Goal: Information Seeking & Learning: Learn about a topic

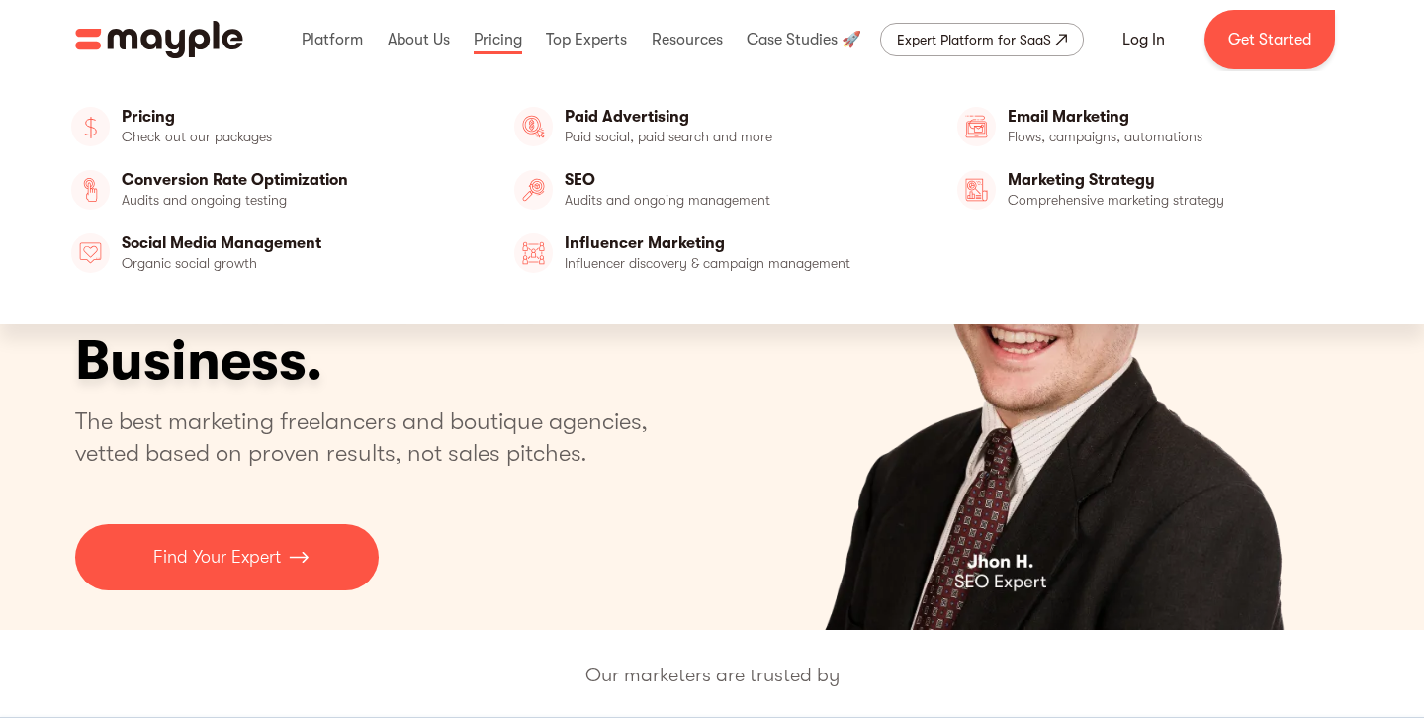
drag, startPoint x: 496, startPoint y: 48, endPoint x: 496, endPoint y: 453, distance: 404.5
click at [496, 48] on link at bounding box center [498, 39] width 58 height 63
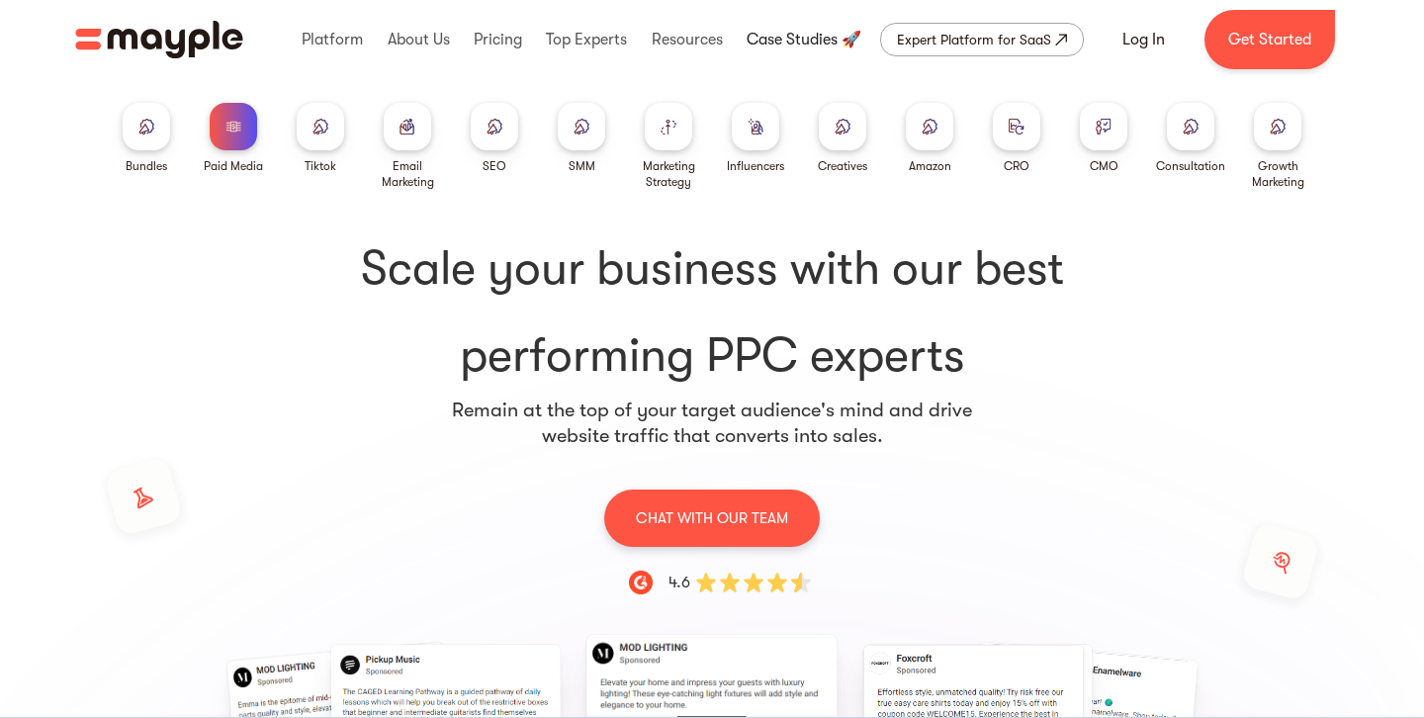
click at [799, 32] on link at bounding box center [804, 39] width 125 height 63
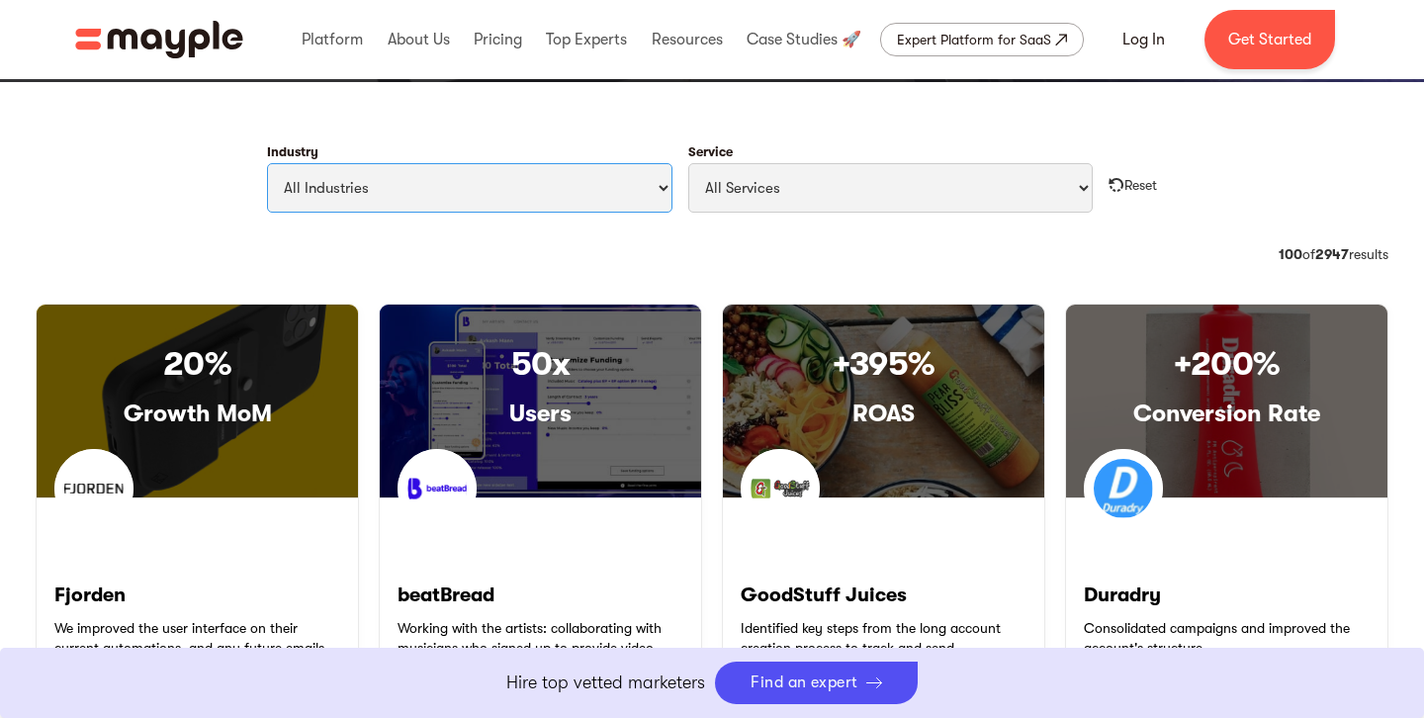
scroll to position [887, 0]
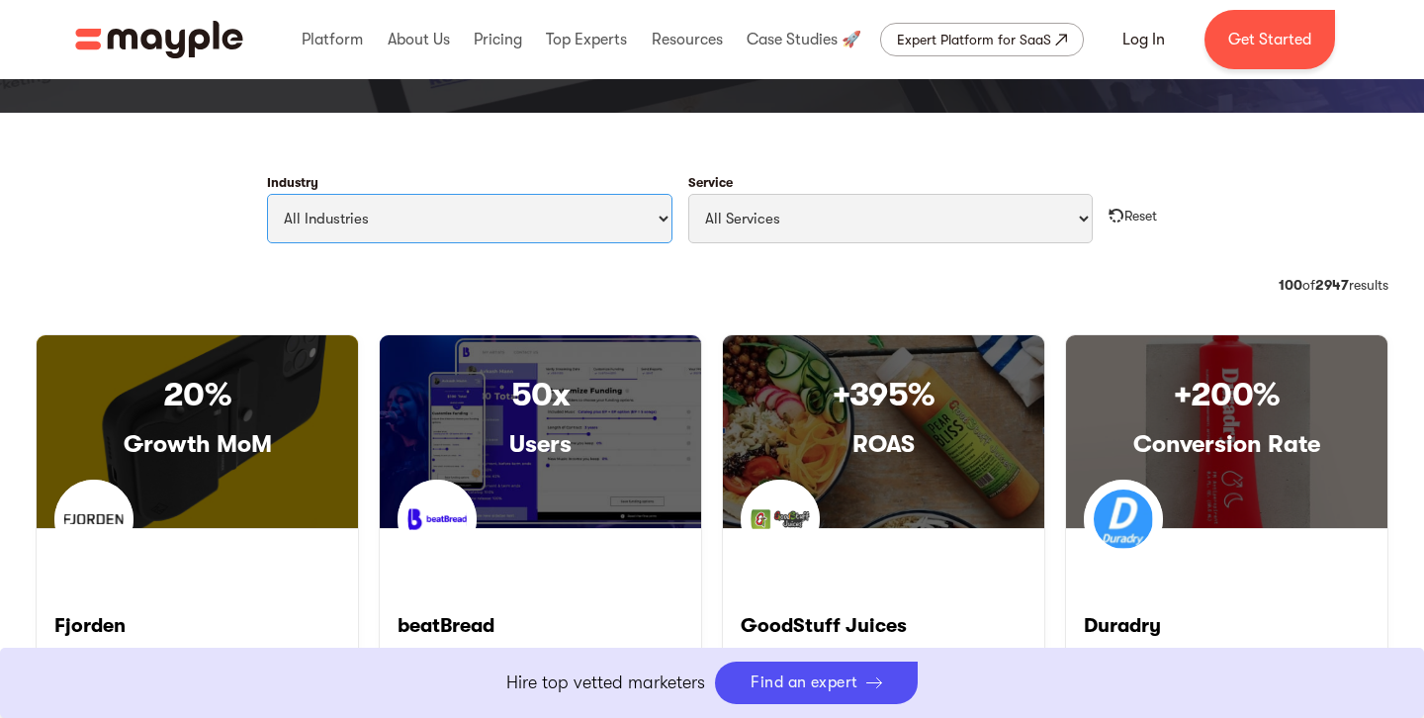
click at [596, 222] on select "All Industries Travel & Leisure Nonprofit & Government Automotive & Transportat…" at bounding box center [469, 218] width 405 height 49
select select "Health & Wellness"
click at [267, 194] on select "All Industries Travel & Leisure Nonprofit & Government Automotive & Transportat…" at bounding box center [469, 218] width 405 height 49
click at [849, 223] on select "All Services Paid Ads Email Marketing SEO CRO Social Media Management Marketing…" at bounding box center [890, 218] width 405 height 49
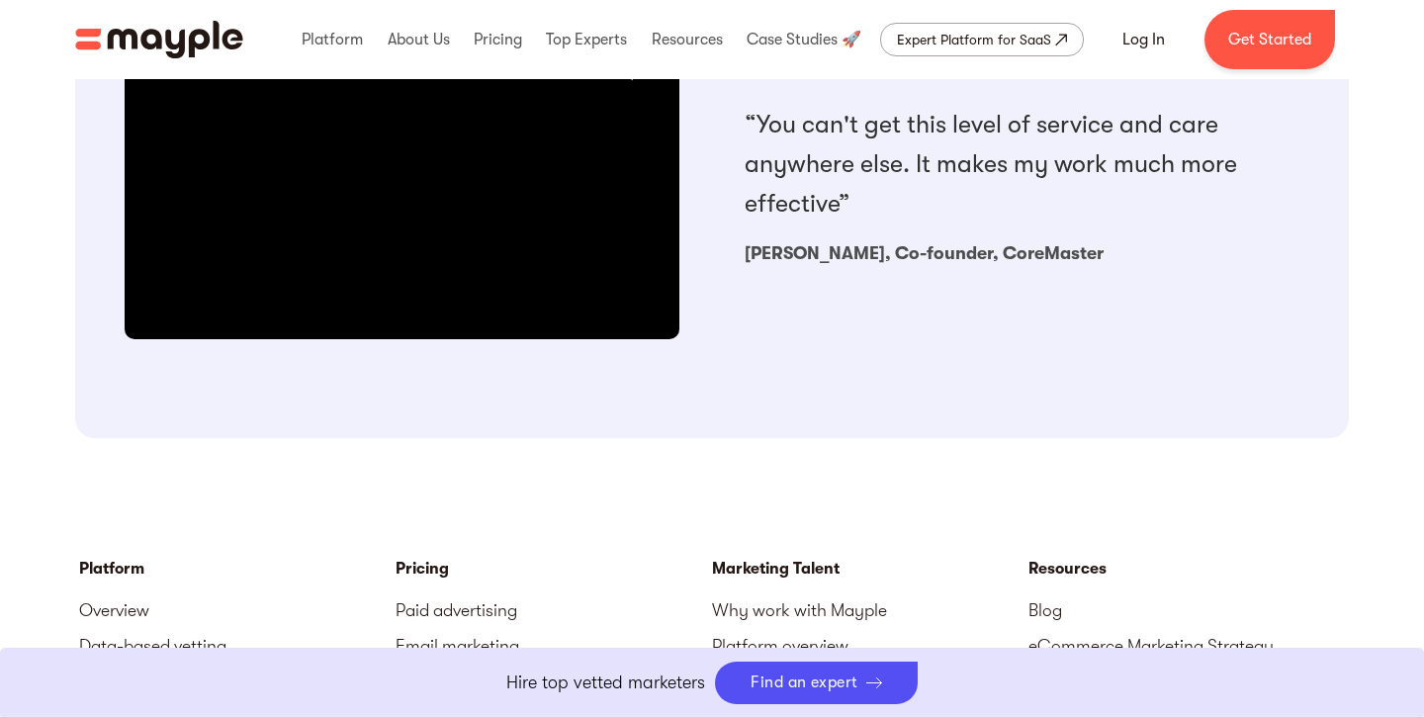
scroll to position [1882, 0]
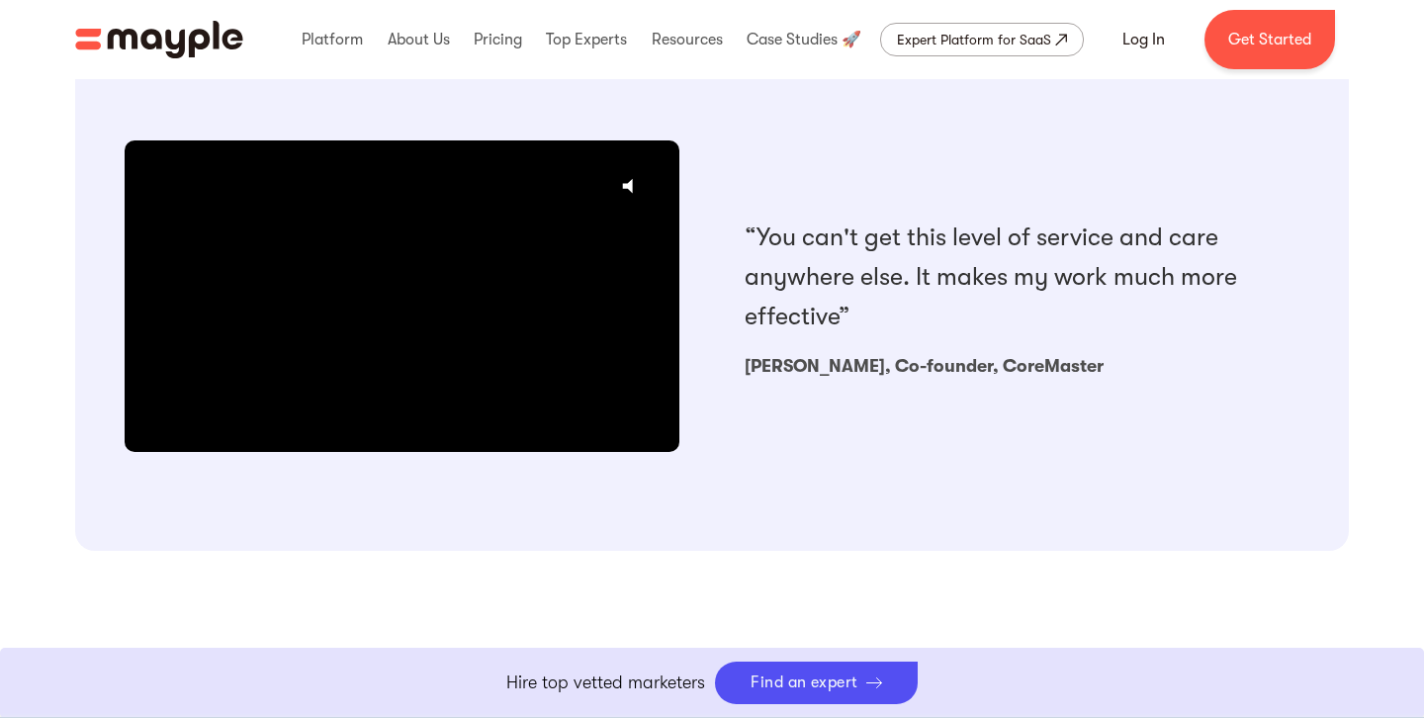
click at [265, 330] on div at bounding box center [402, 296] width 555 height 313
click at [637, 189] on icon "@keyframes VOLUME_SMALL_WAVE_FLASH { 0% { opacity: 0; } 33% { opacity: 1; } 66%…" at bounding box center [633, 185] width 49 height 49
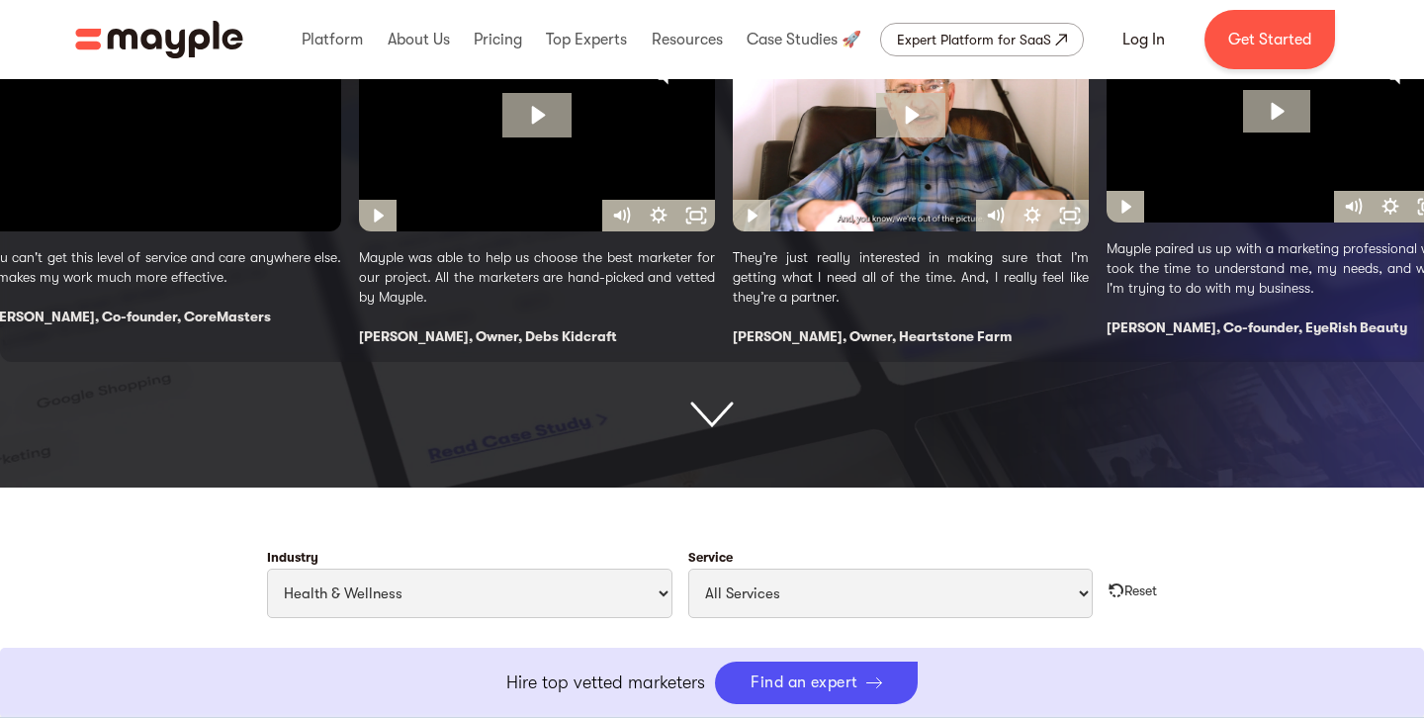
scroll to position [0, 0]
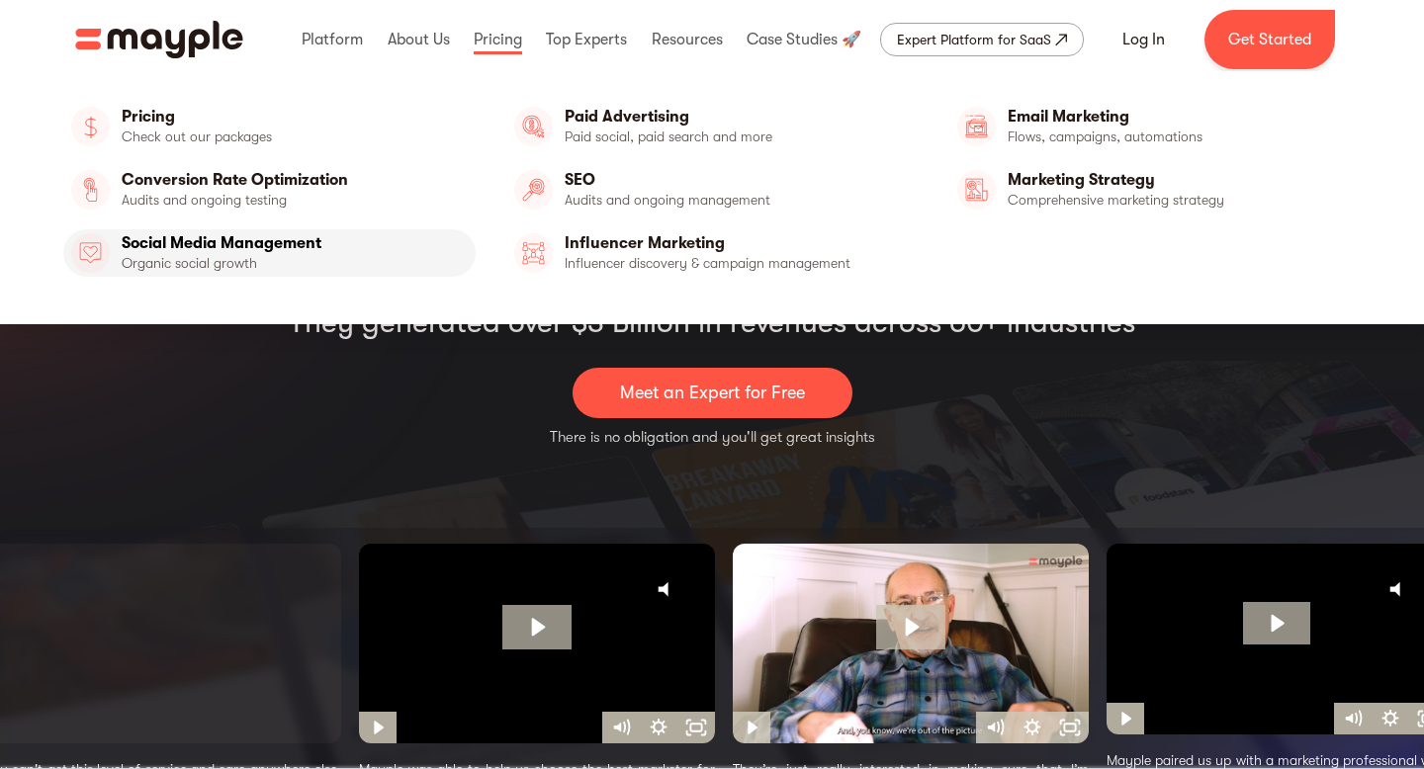
click at [492, 48] on link at bounding box center [498, 39] width 58 height 63
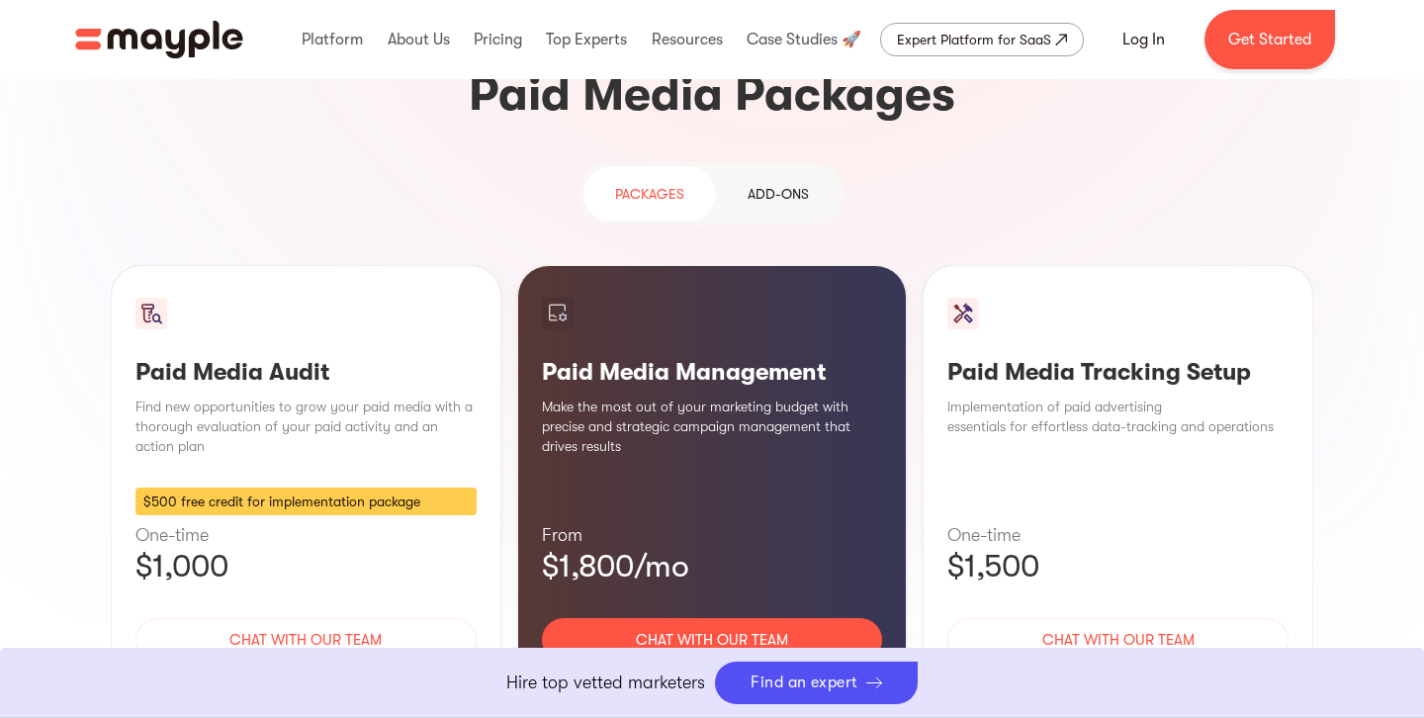
scroll to position [1783, 0]
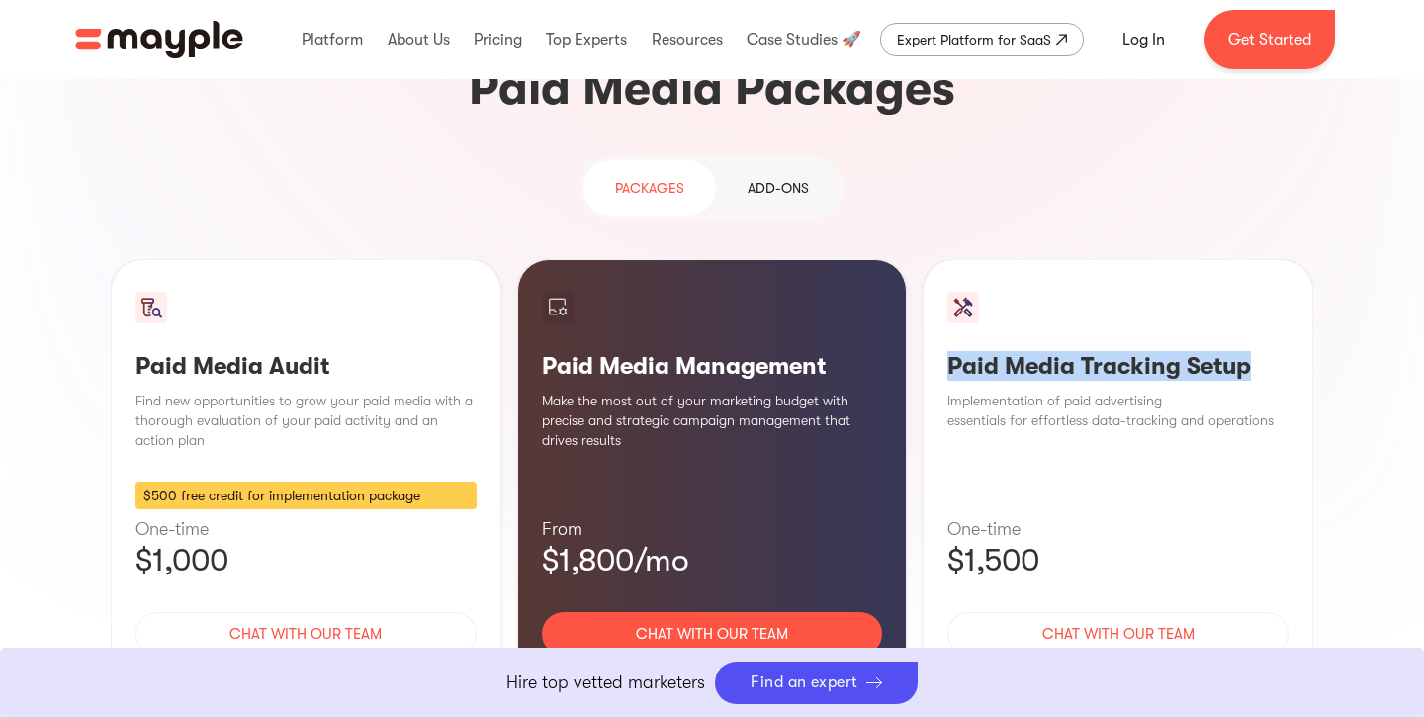
drag, startPoint x: 1267, startPoint y: 218, endPoint x: 951, endPoint y: 222, distance: 315.5
click at [951, 351] on h3 "Paid Media Tracking Setup" at bounding box center [1117, 366] width 341 height 30
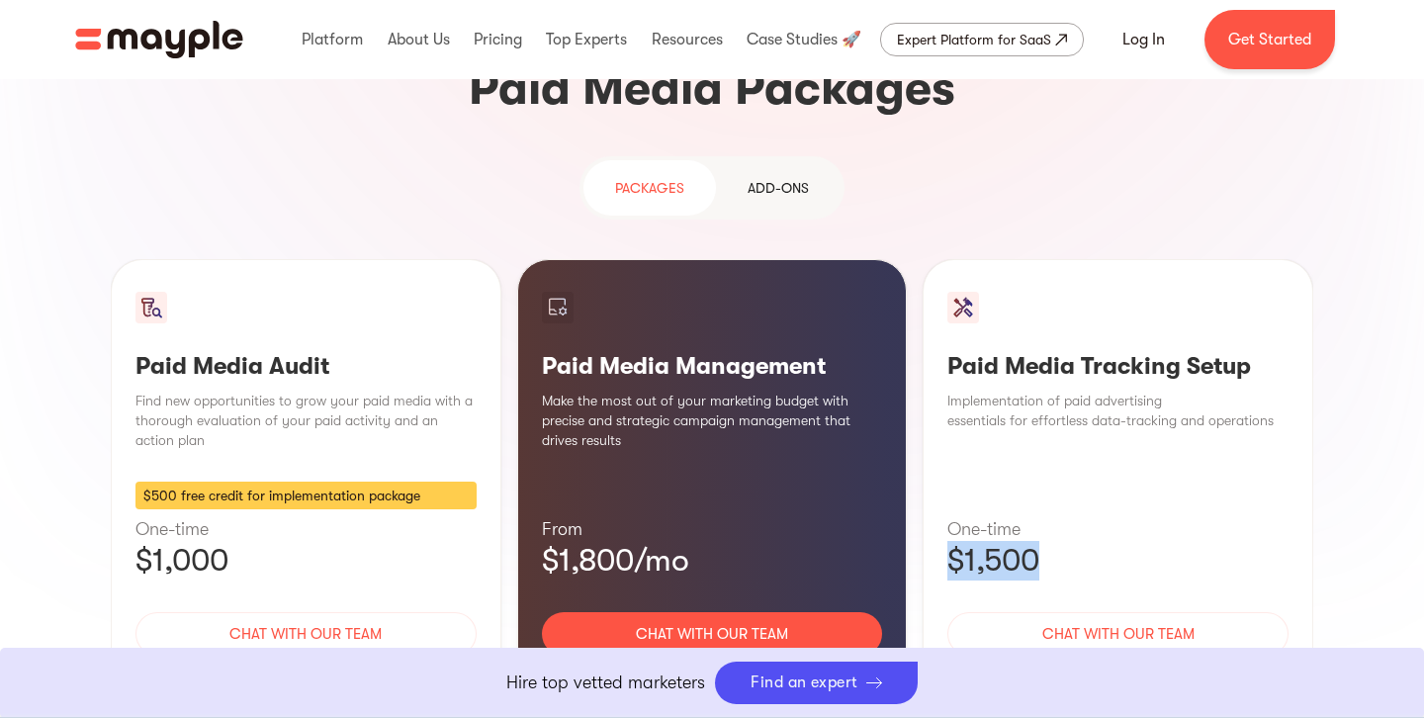
drag, startPoint x: 1029, startPoint y: 374, endPoint x: 1071, endPoint y: 412, distance: 57.4
click at [1071, 411] on div "Paid Media Tracking Setup Implementation of paid advertising essentials for eff…" at bounding box center [1118, 502] width 391 height 487
click at [1071, 541] on p "$1,500" at bounding box center [1117, 561] width 341 height 40
click at [1090, 672] on div "Learn More" at bounding box center [1117, 693] width 341 height 42
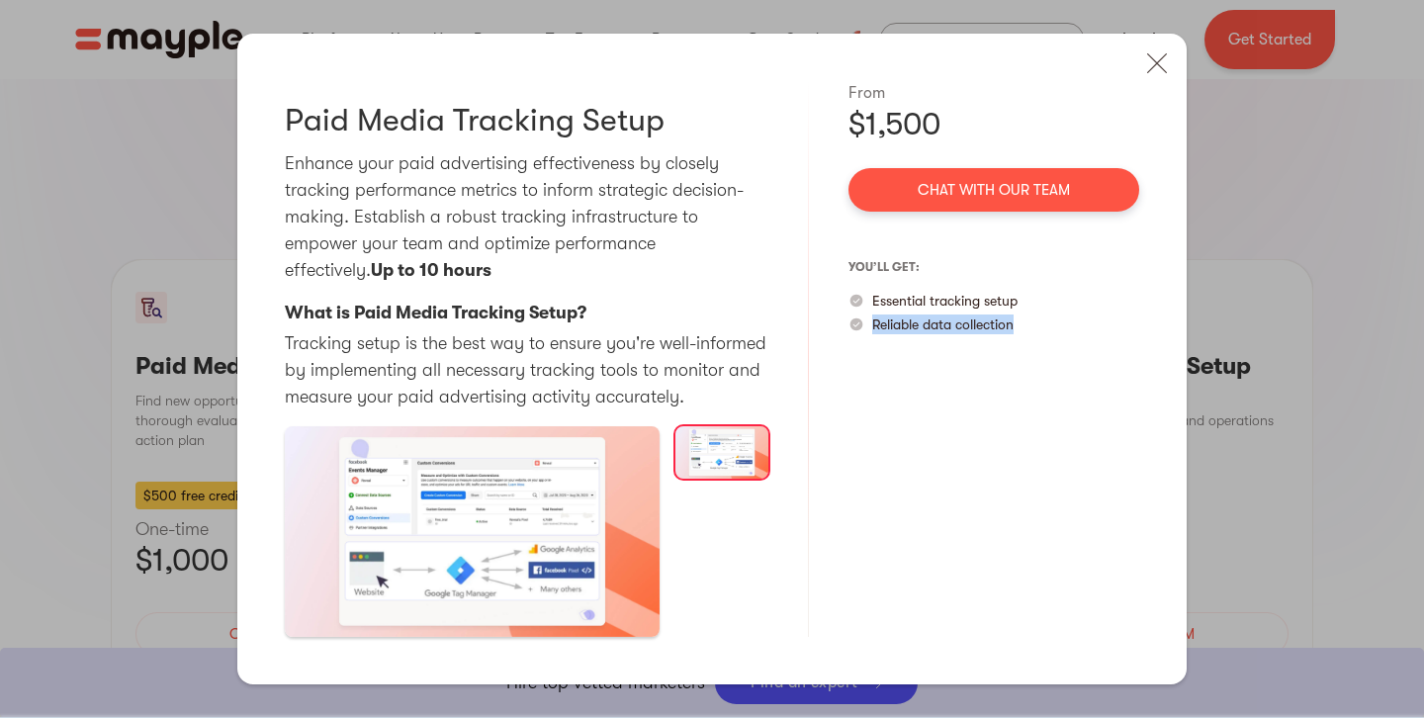
drag, startPoint x: 1025, startPoint y: 330, endPoint x: 875, endPoint y: 328, distance: 149.3
click at [874, 328] on div "Reliable data collection" at bounding box center [994, 324] width 291 height 20
click at [891, 118] on div "$1,500" at bounding box center [994, 125] width 291 height 40
click at [891, 117] on div "$1,500" at bounding box center [994, 125] width 291 height 40
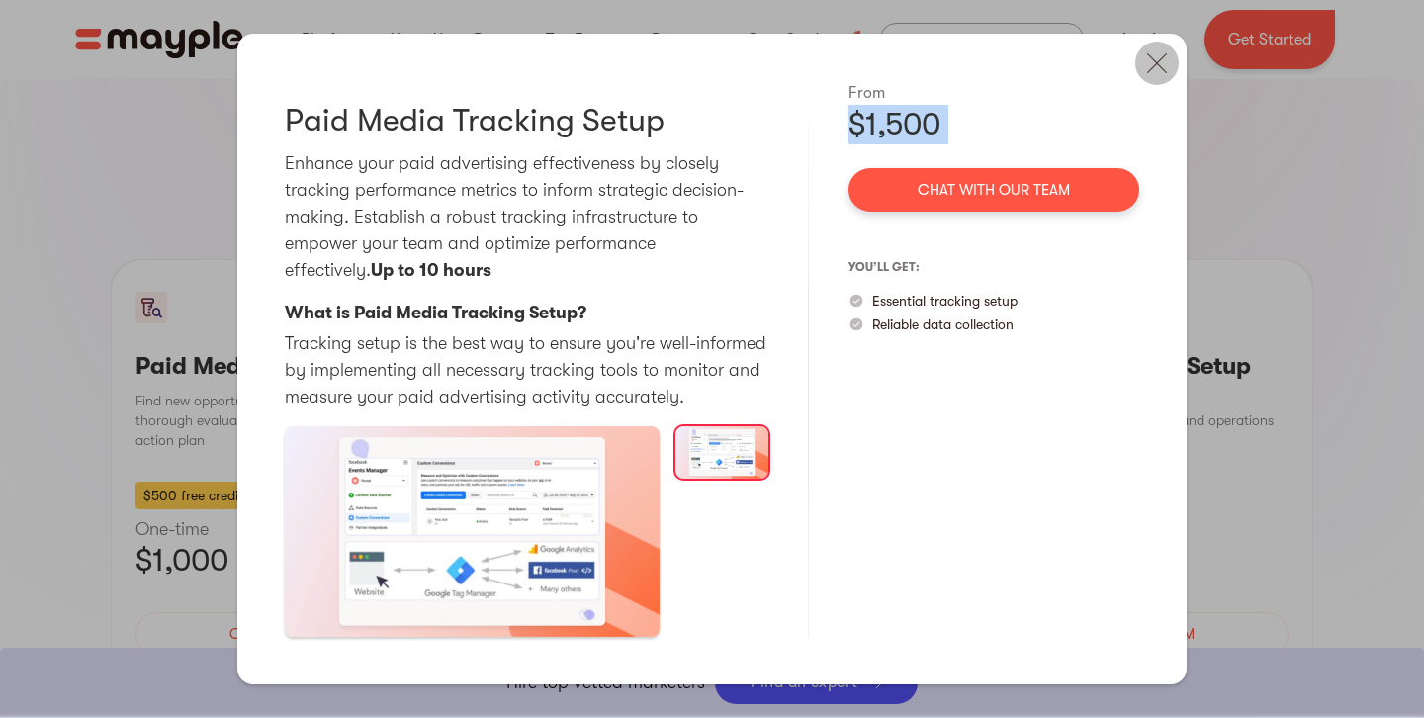
click at [1164, 58] on img at bounding box center [1157, 64] width 44 height 44
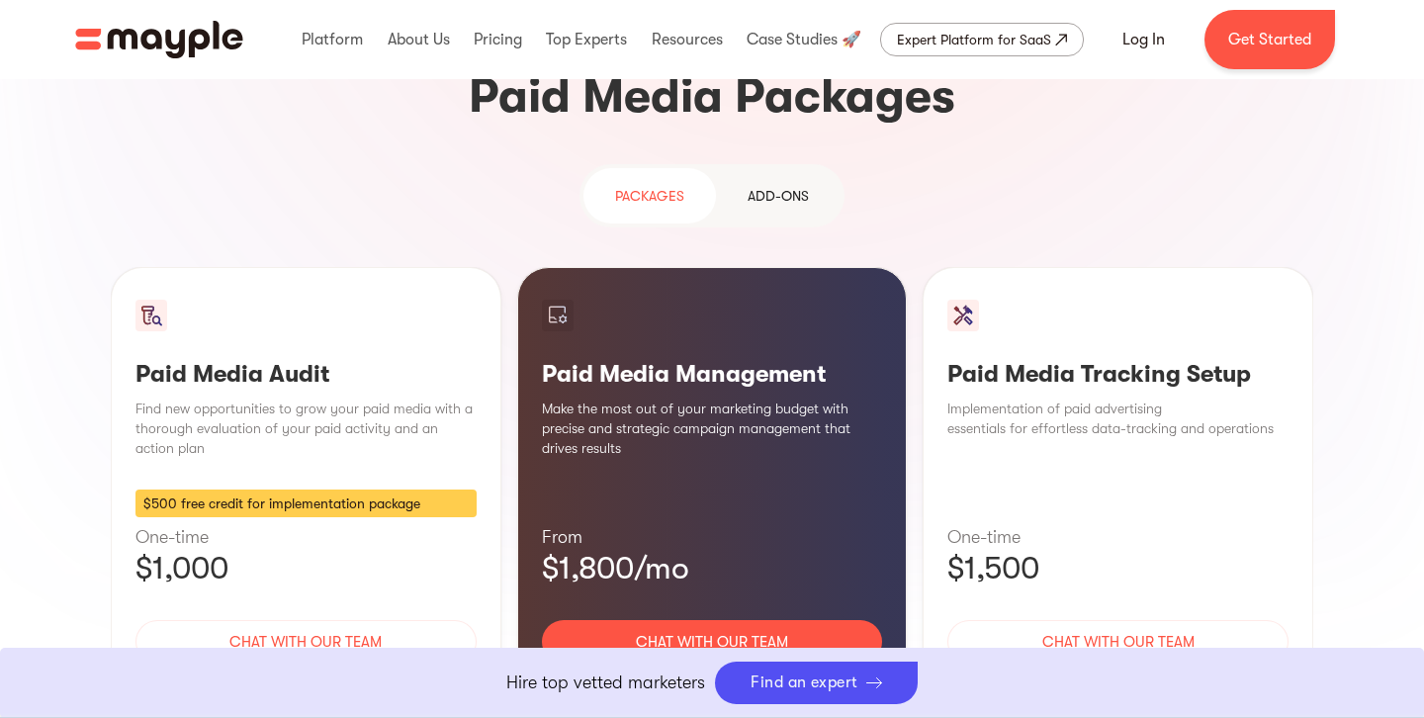
scroll to position [1784, 0]
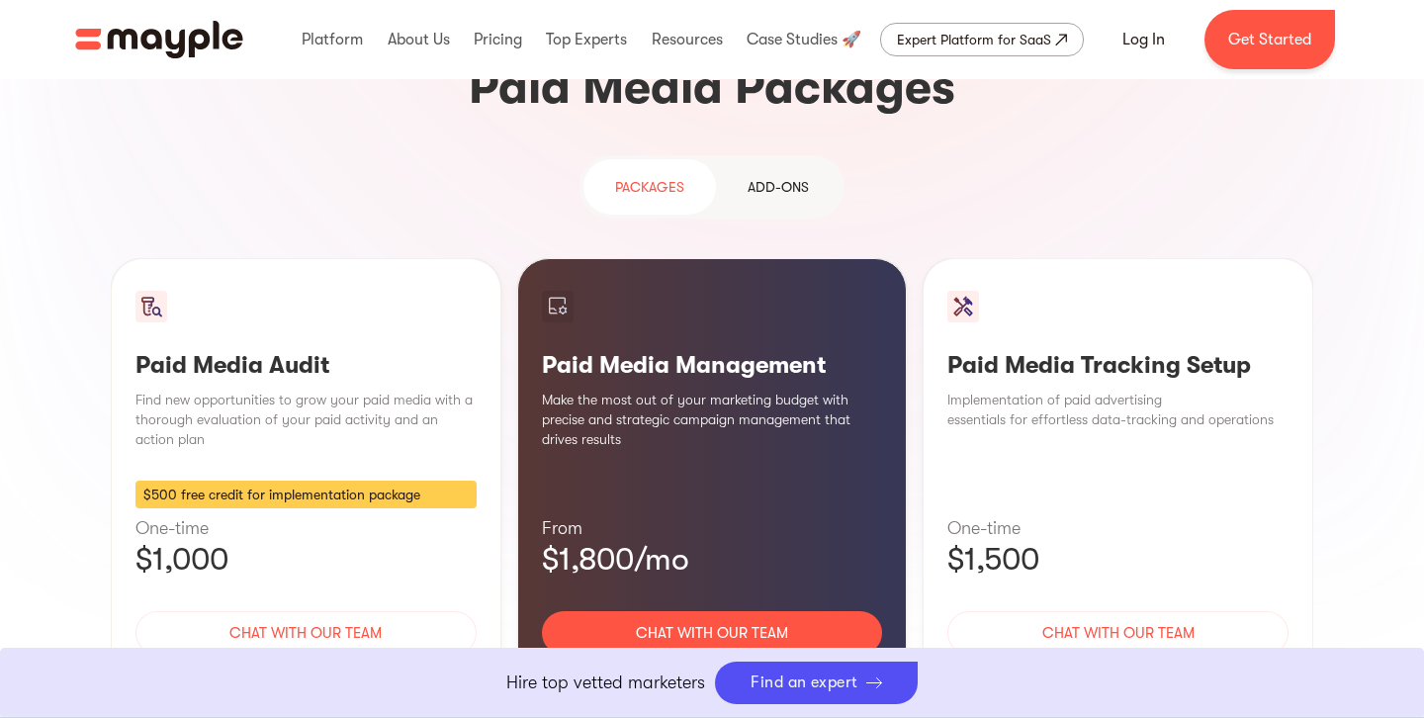
click at [750, 671] on div "Learn More" at bounding box center [712, 692] width 341 height 42
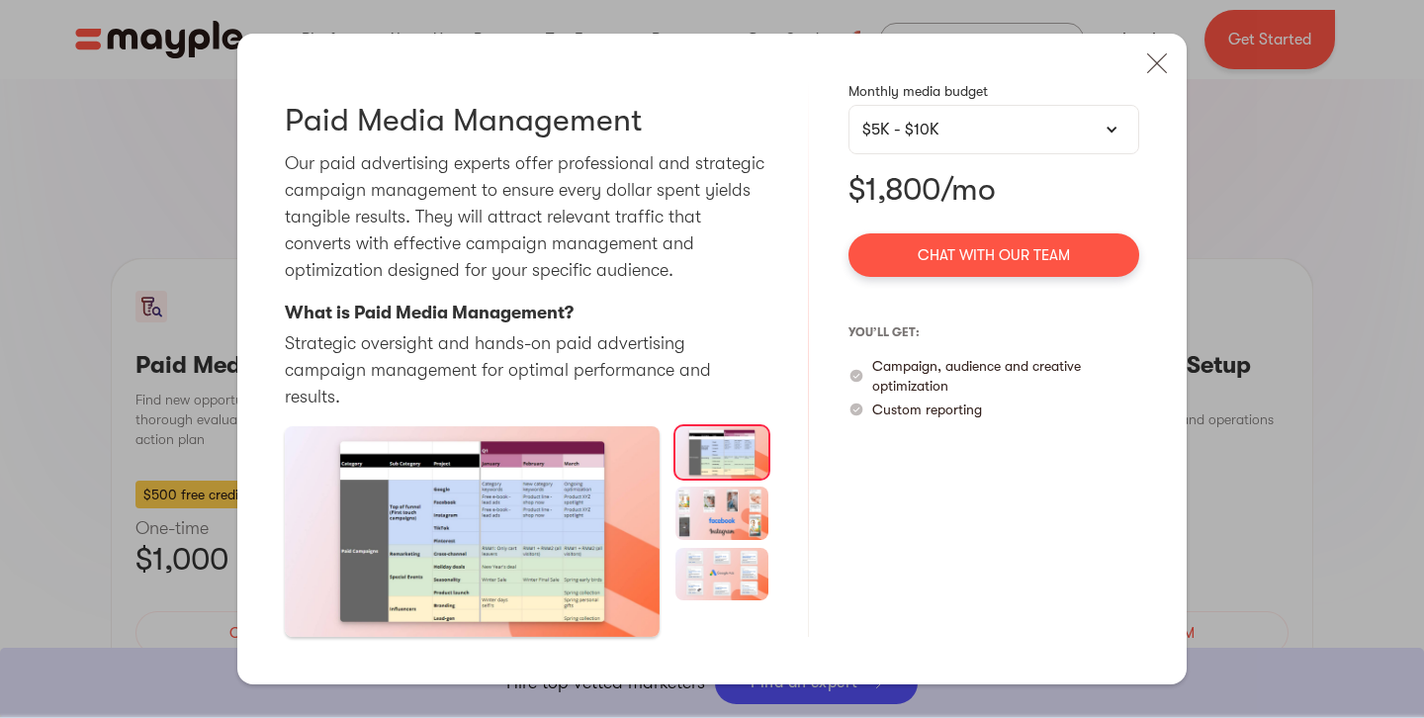
click at [895, 204] on p "$1,800/mo" at bounding box center [994, 190] width 291 height 40
click at [1048, 154] on div "$5K - $10K" at bounding box center [994, 129] width 291 height 49
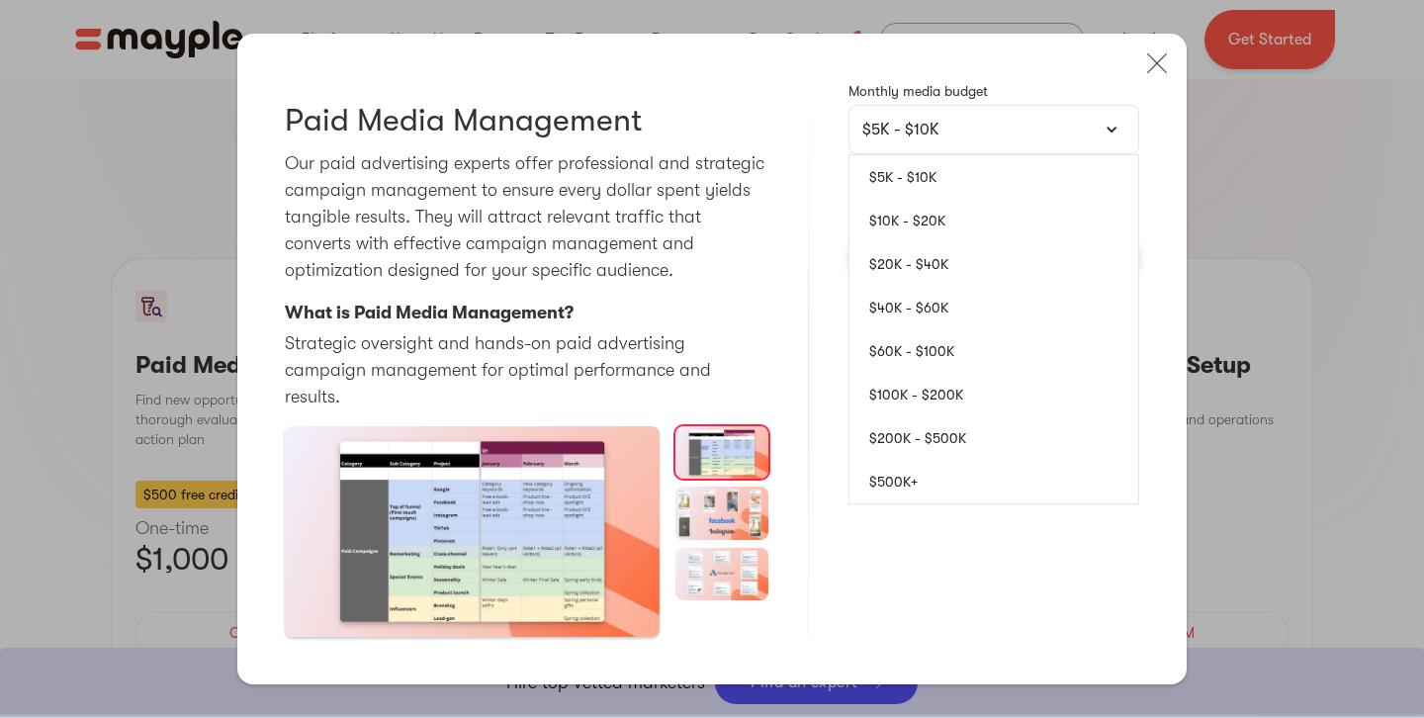
click at [896, 197] on link "$5K - $10K" at bounding box center [994, 177] width 289 height 44
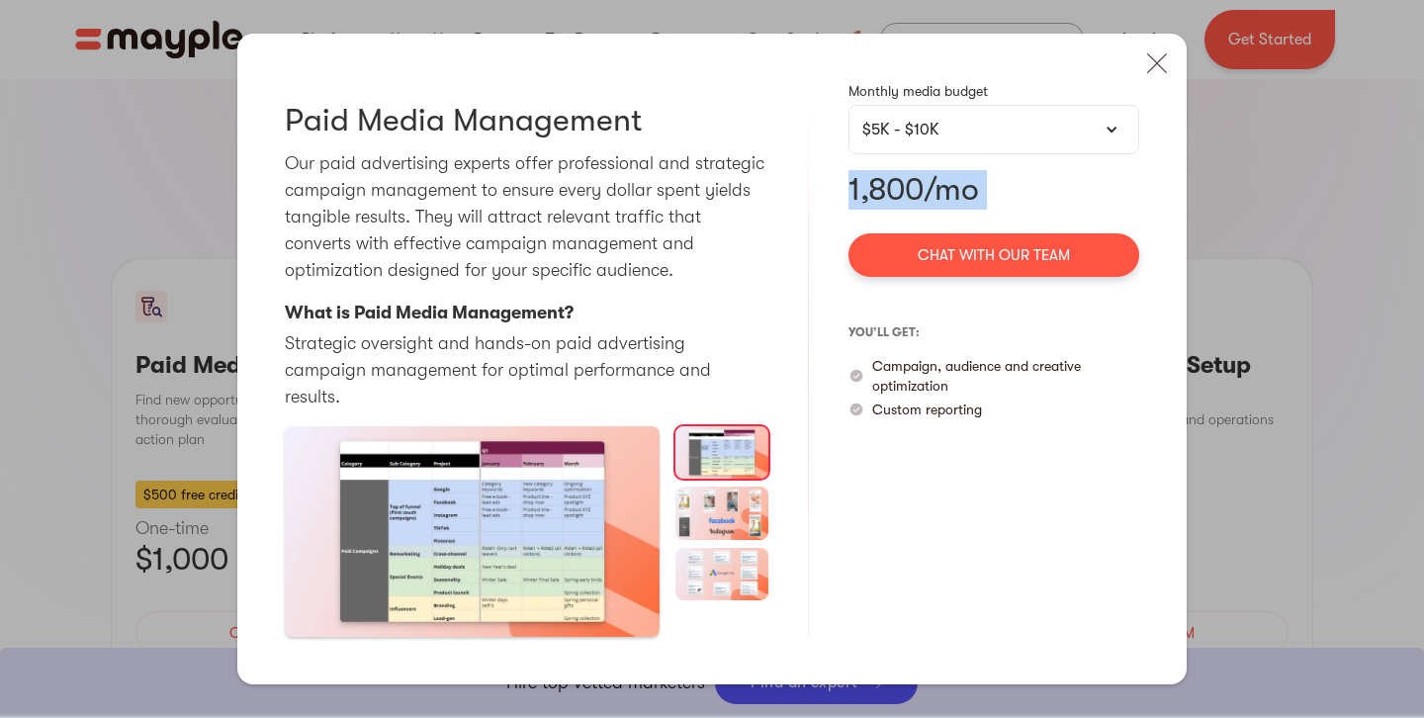
click at [1020, 207] on p "1,800/mo" at bounding box center [994, 190] width 291 height 40
click at [1004, 141] on div "$5K - $10K" at bounding box center [993, 130] width 263 height 24
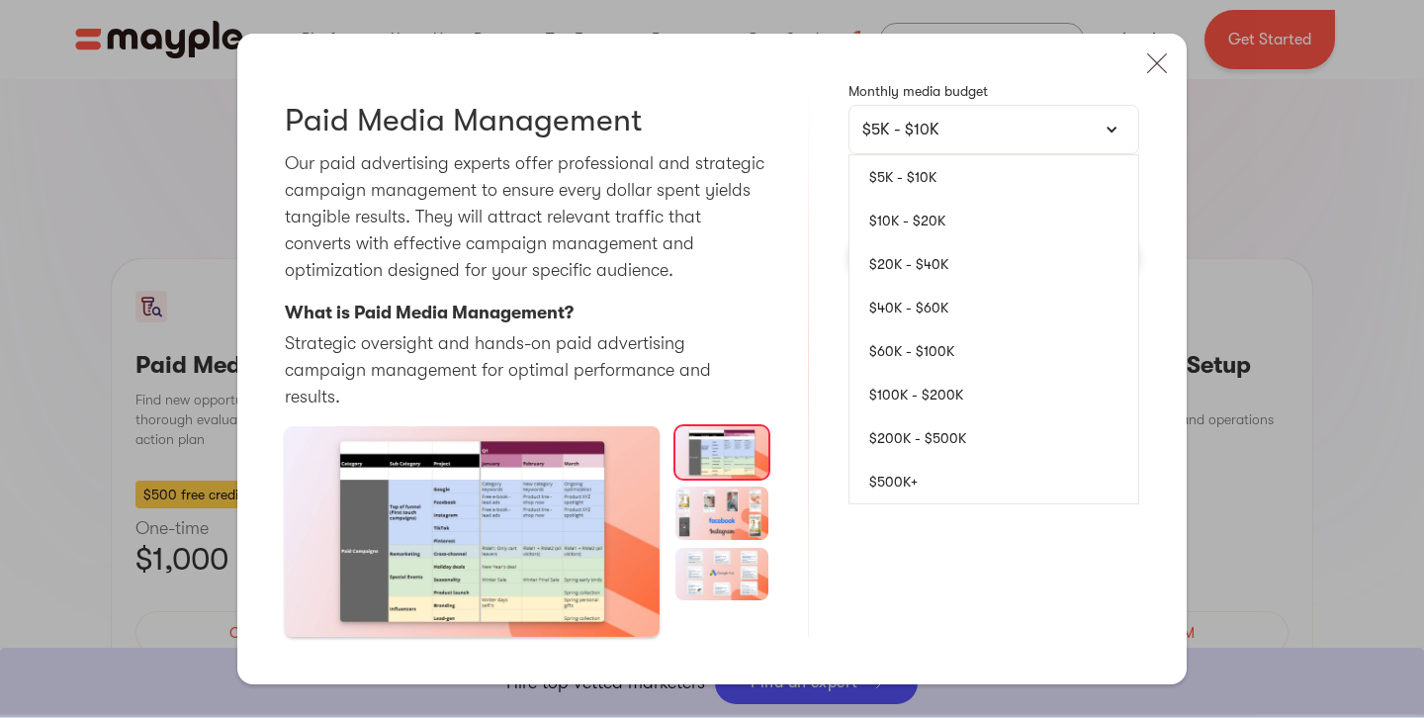
click at [967, 230] on link "$10K - $20K" at bounding box center [994, 221] width 289 height 44
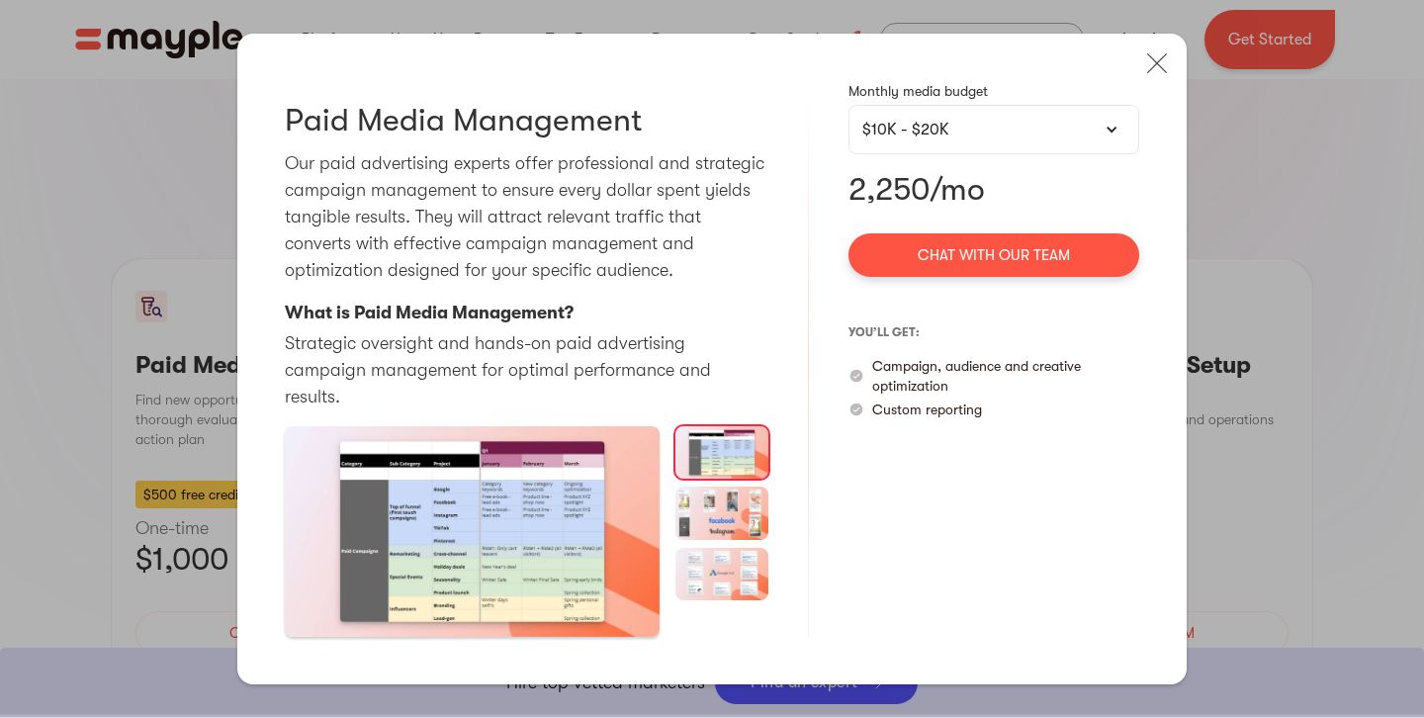
click at [874, 224] on div "Monthly media budget $10K - $20K $5K - $10K $10K - $20K $20K - $40K $40K - $60K…" at bounding box center [994, 359] width 291 height 556
click at [880, 200] on p "2,250/mo" at bounding box center [994, 190] width 291 height 40
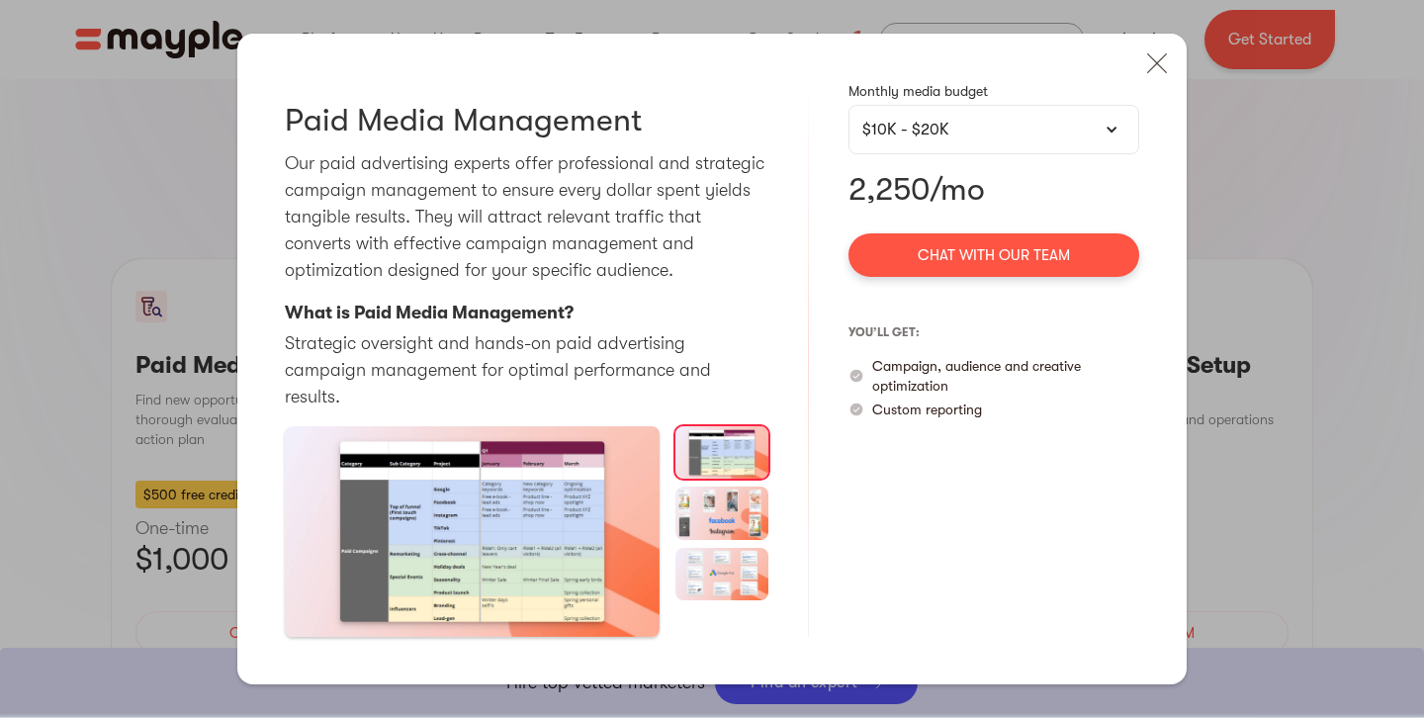
click at [1031, 205] on p "2,250/mo" at bounding box center [994, 190] width 291 height 40
drag, startPoint x: 956, startPoint y: 397, endPoint x: 861, endPoint y: 372, distance: 98.1
click at [860, 372] on div "Campaign, audience and creative optimization" at bounding box center [994, 376] width 291 height 40
click at [930, 419] on p "Custom reporting" at bounding box center [927, 410] width 110 height 20
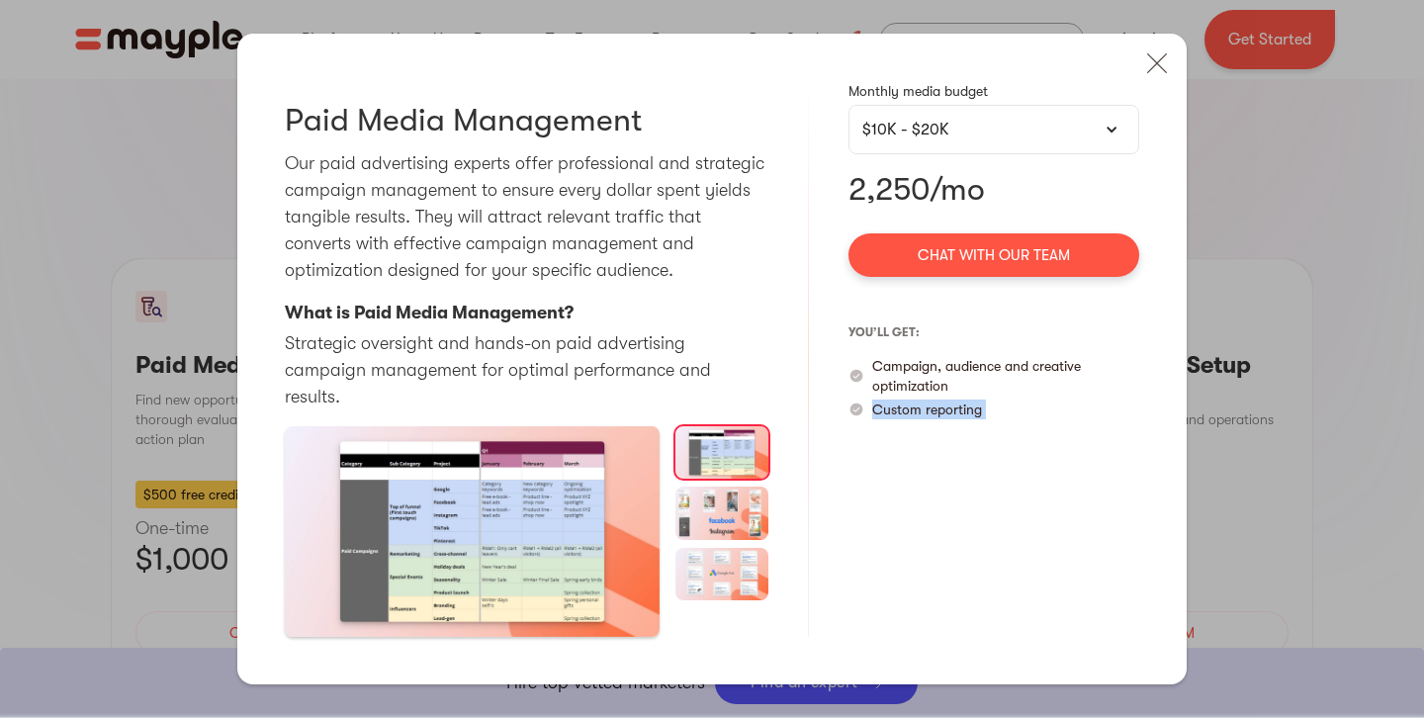
click at [930, 419] on p "Custom reporting" at bounding box center [927, 410] width 110 height 20
click at [1156, 79] on img at bounding box center [1157, 64] width 44 height 44
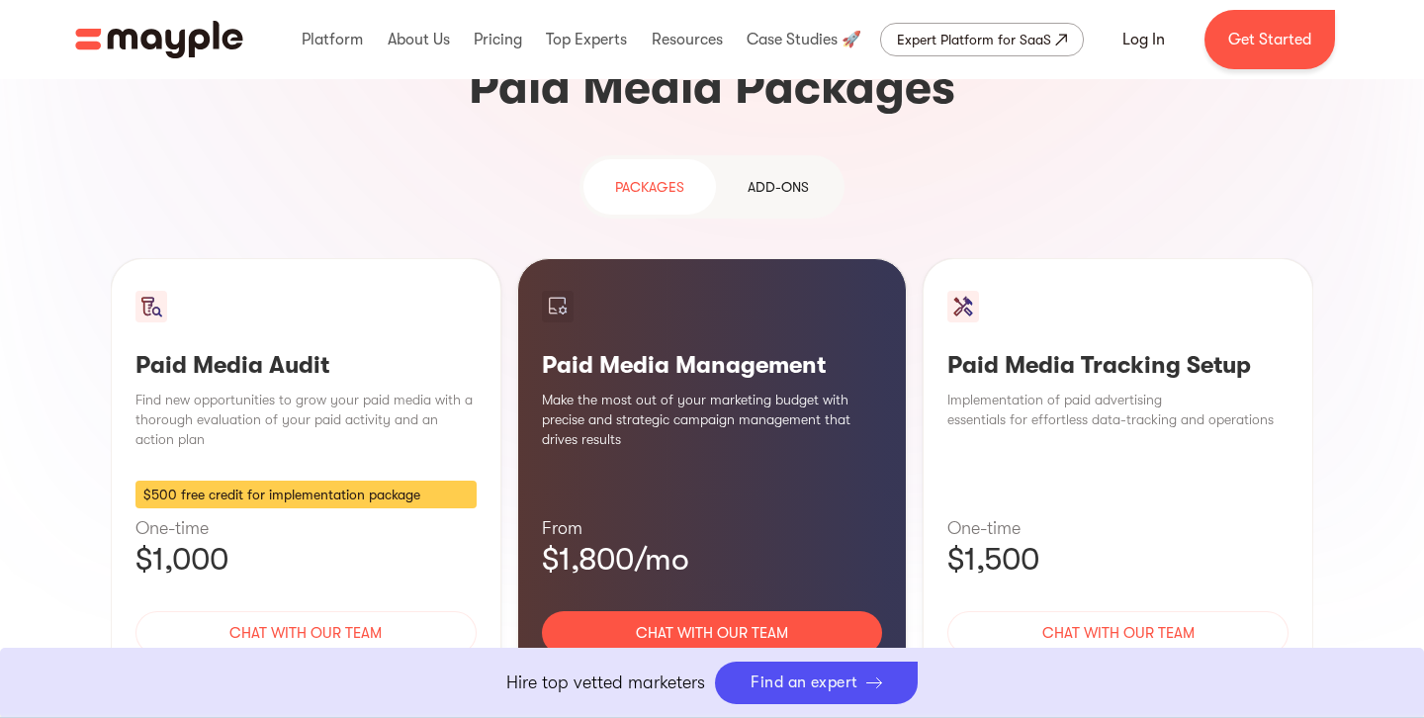
click at [744, 671] on div "Learn More" at bounding box center [712, 692] width 341 height 42
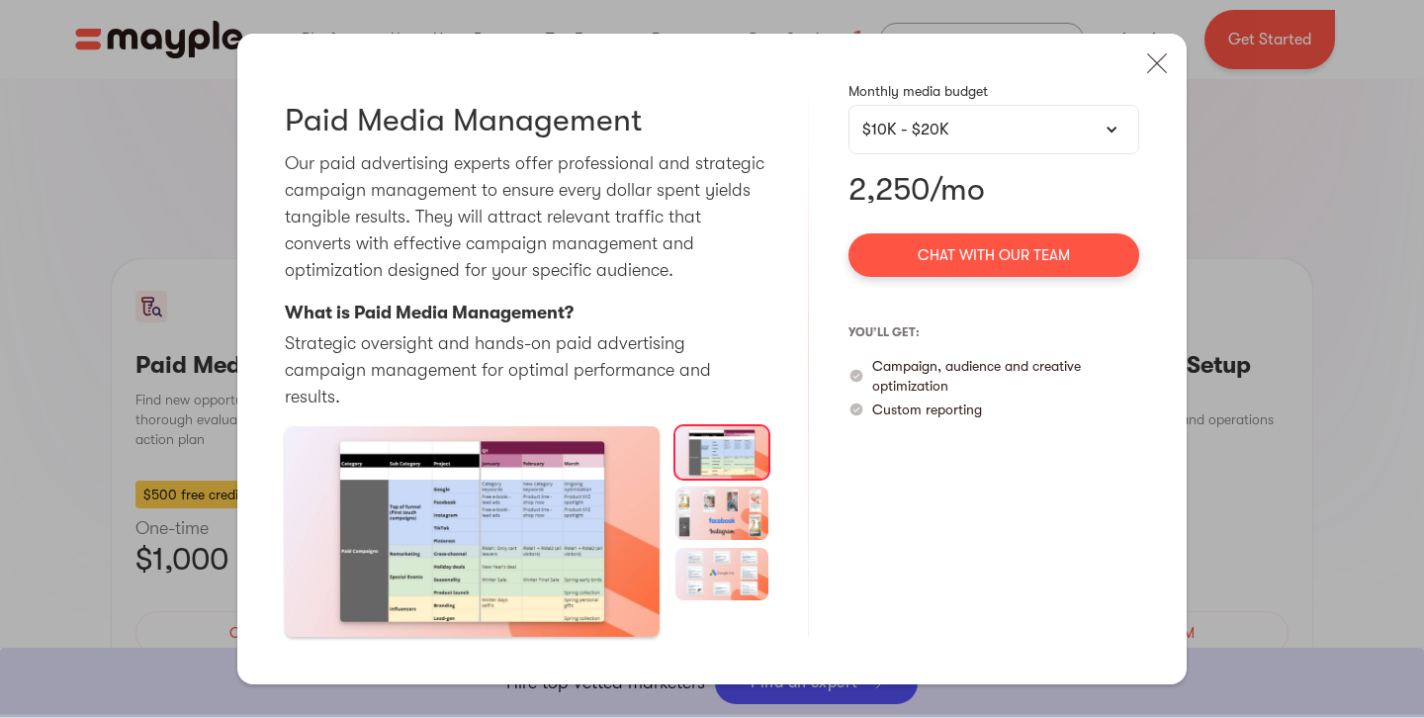
click at [920, 141] on div "$10K - $20K" at bounding box center [993, 130] width 263 height 24
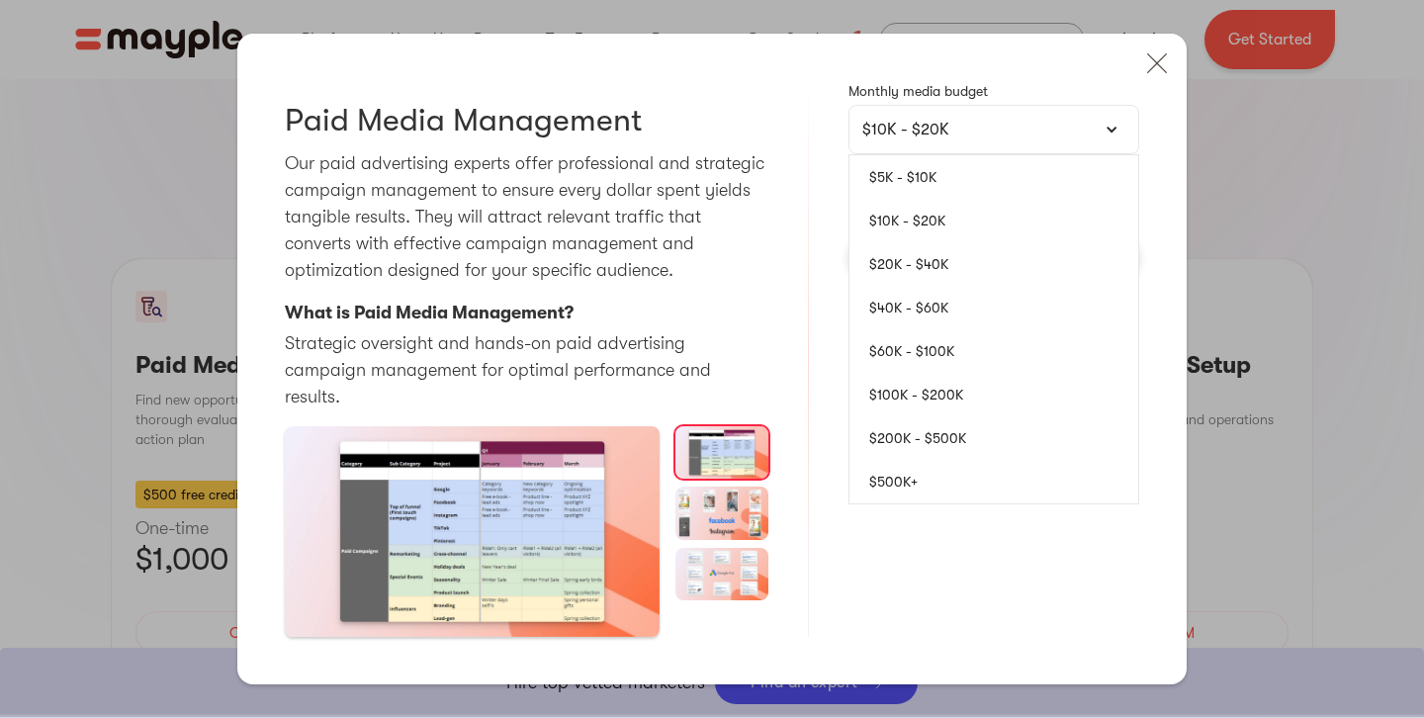
click at [942, 199] on link "$5K - $10K" at bounding box center [994, 177] width 289 height 44
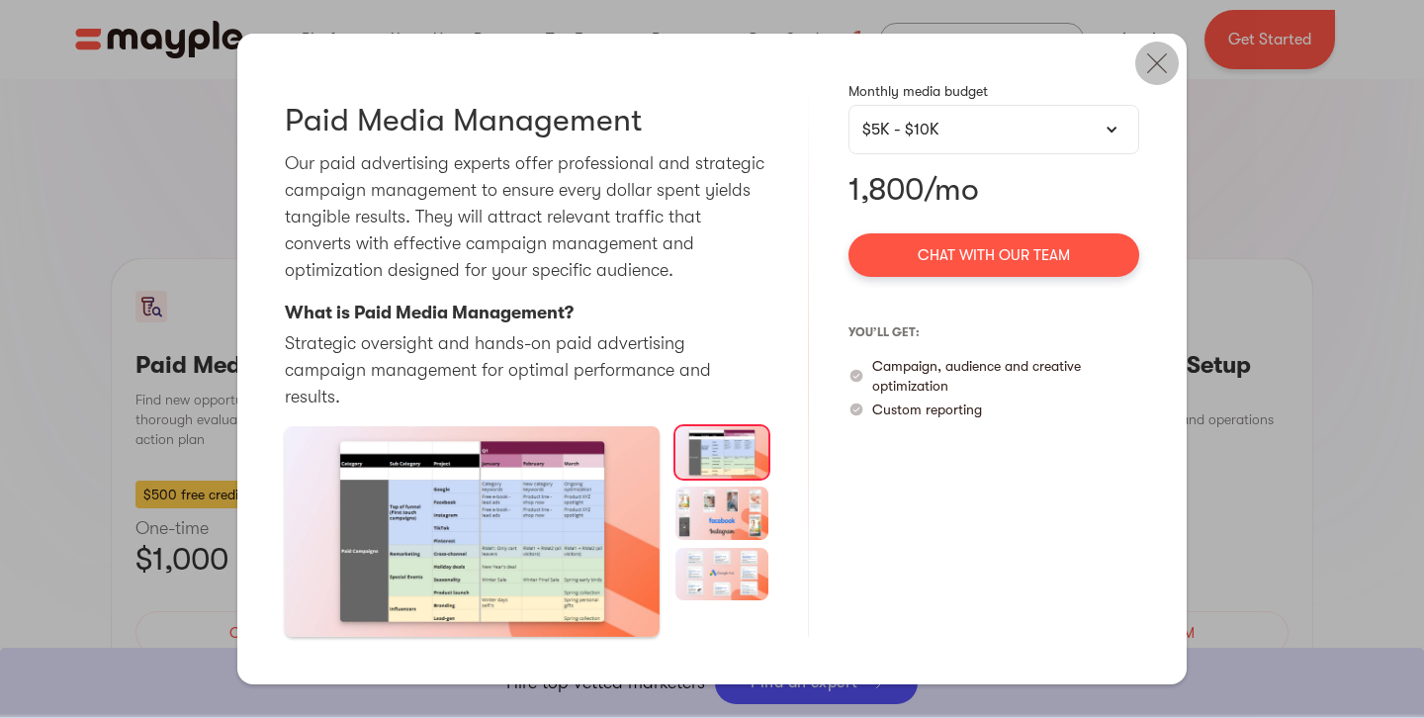
click at [1157, 83] on img at bounding box center [1157, 64] width 44 height 44
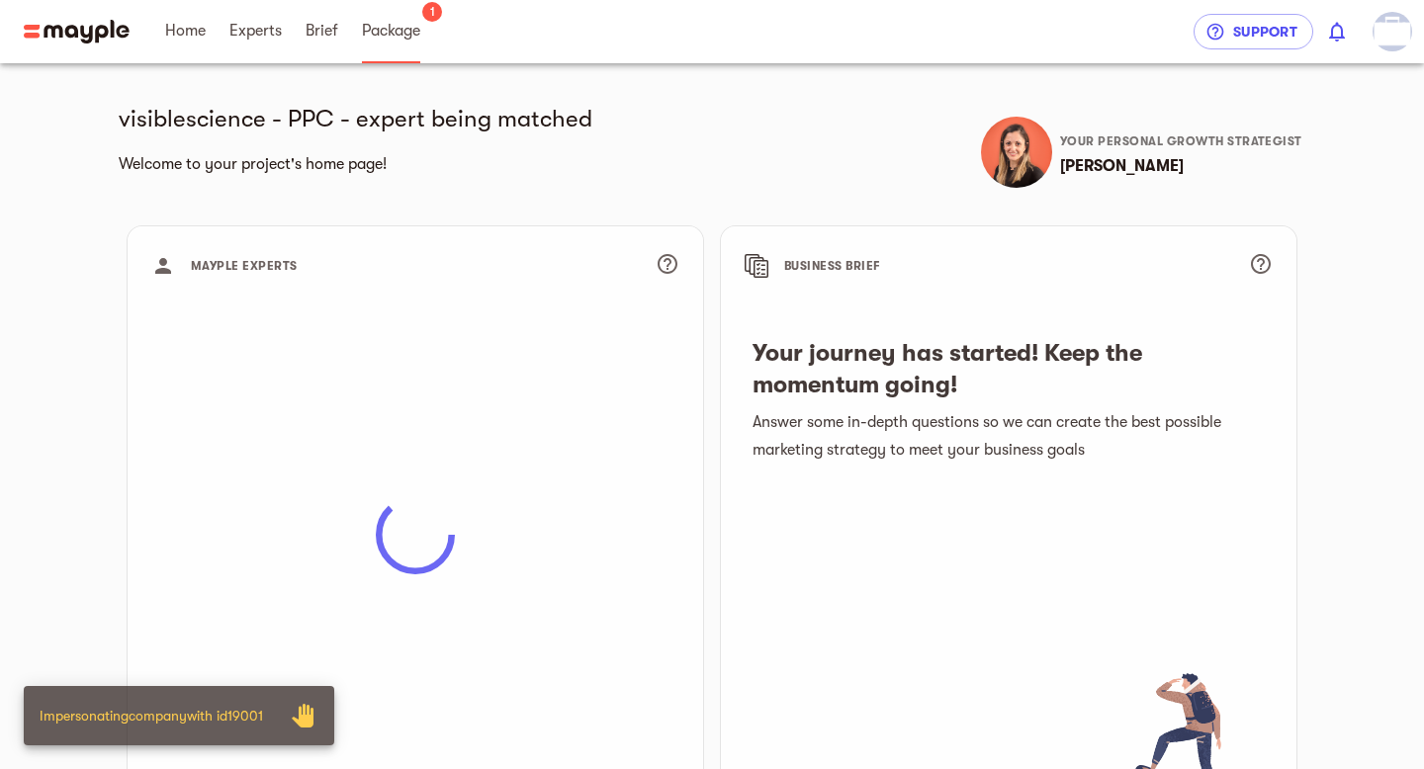
click at [398, 26] on span "Package" at bounding box center [391, 31] width 58 height 24
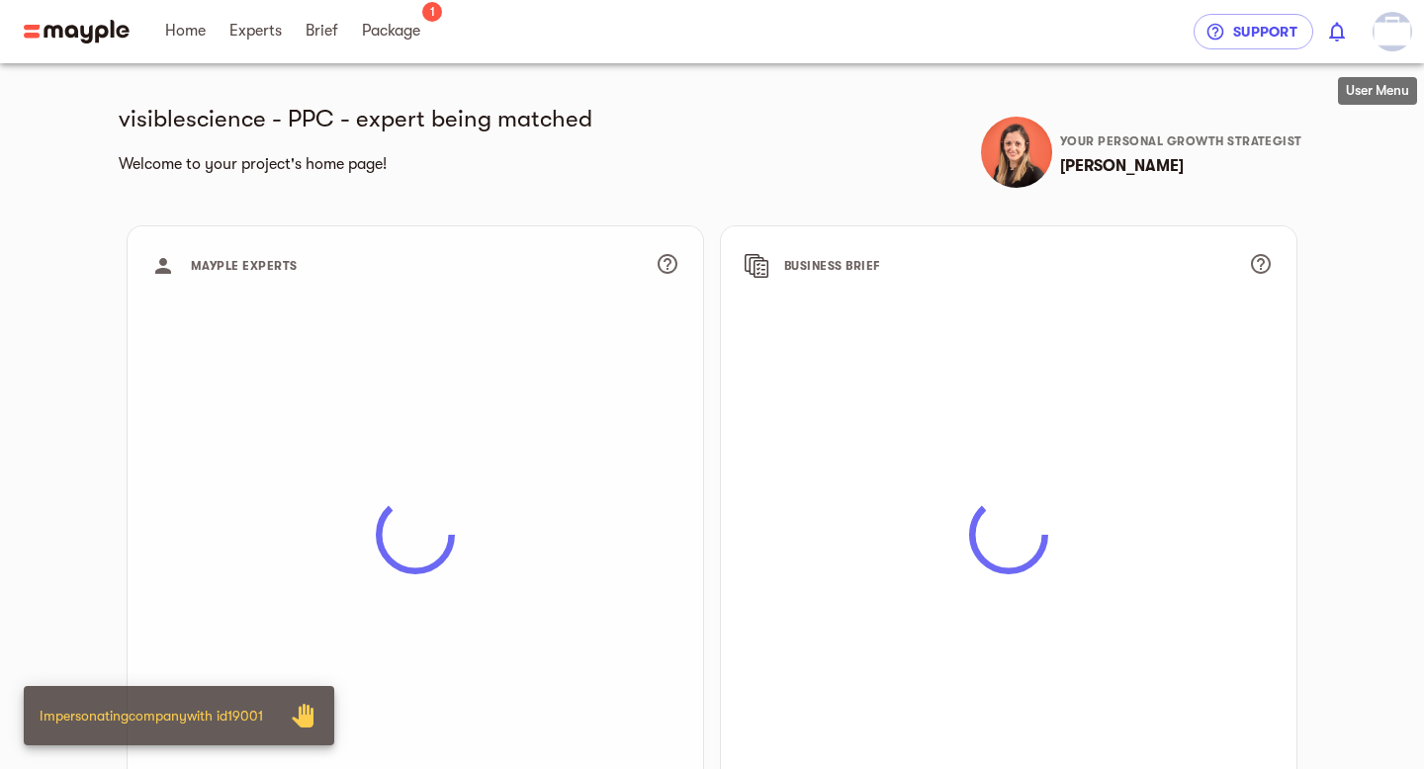
click at [1385, 44] on img "button" at bounding box center [1393, 32] width 40 height 40
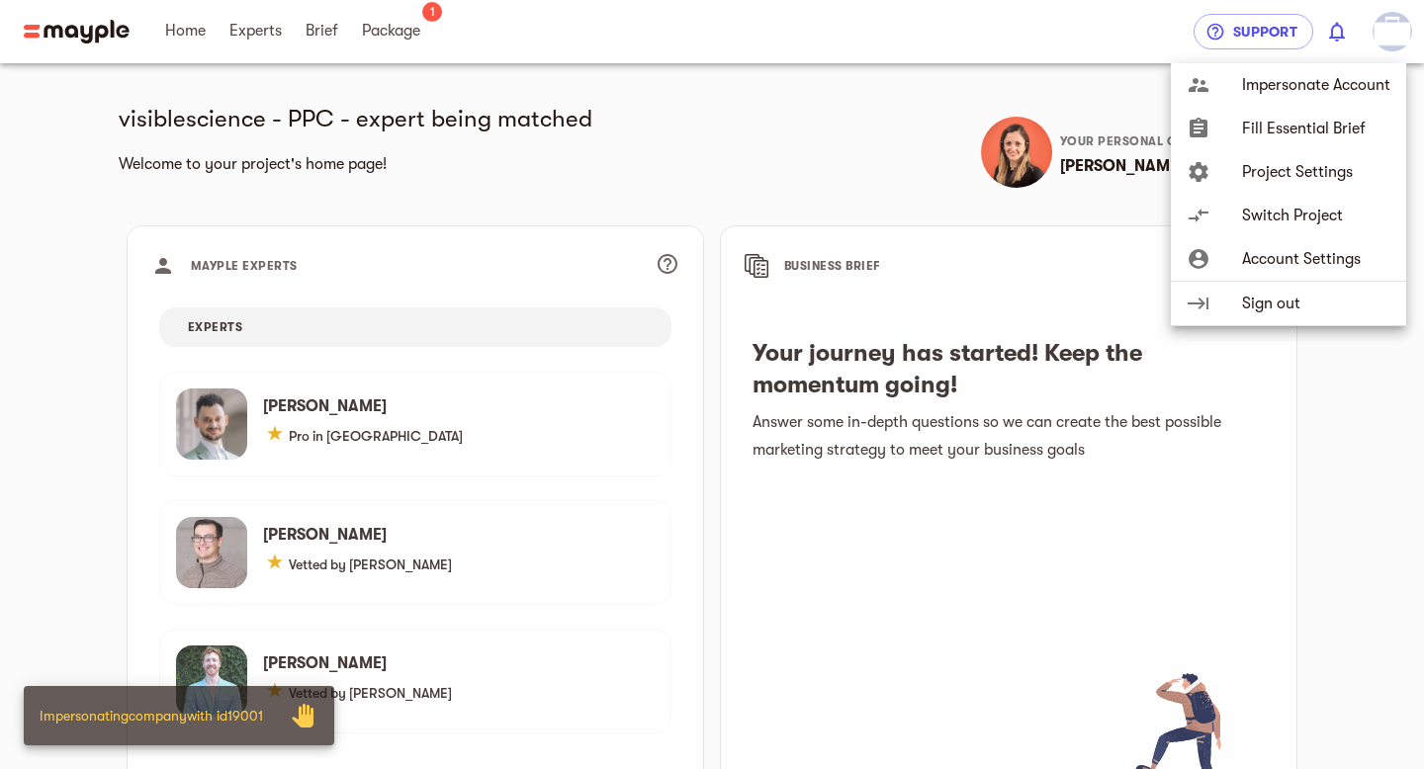
click at [300, 33] on div at bounding box center [712, 384] width 1424 height 769
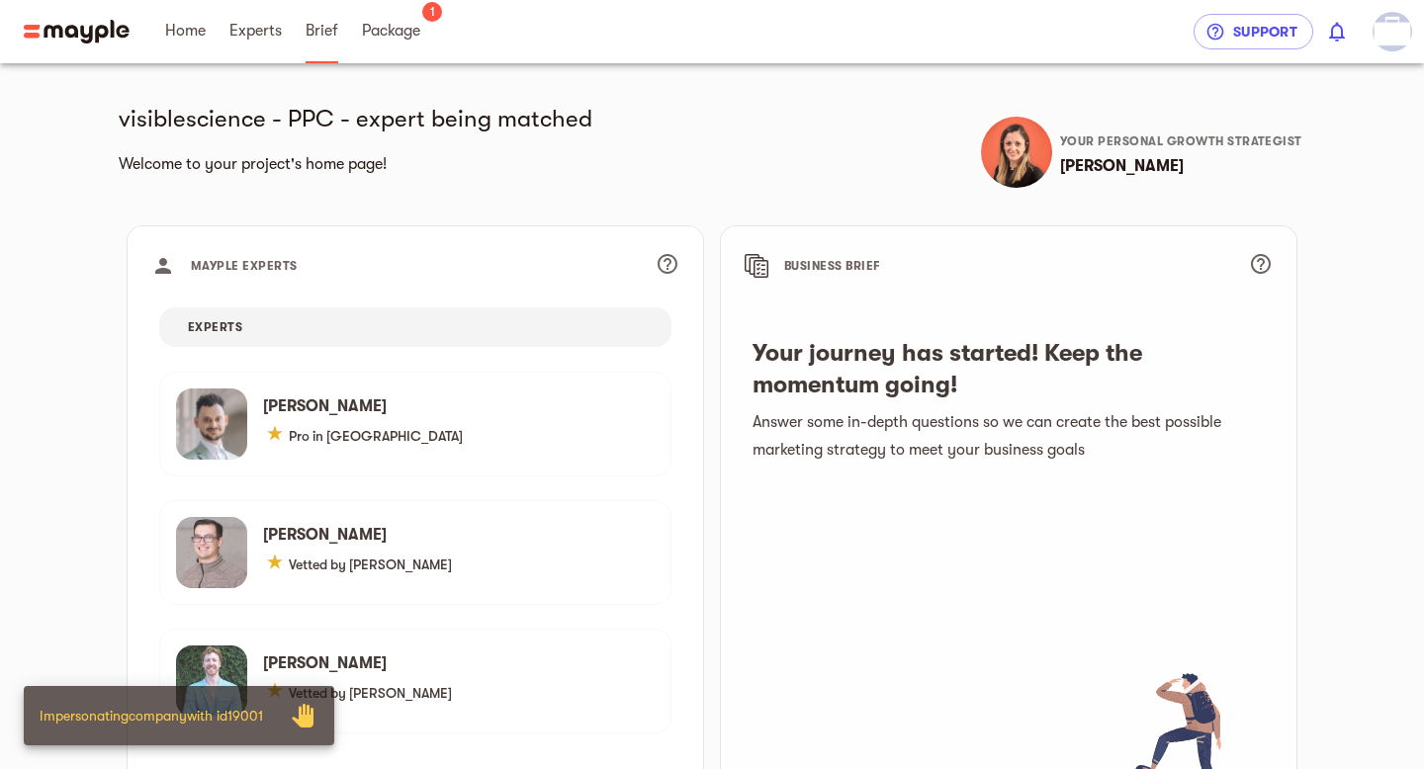
click at [322, 38] on span "Brief" at bounding box center [322, 31] width 33 height 24
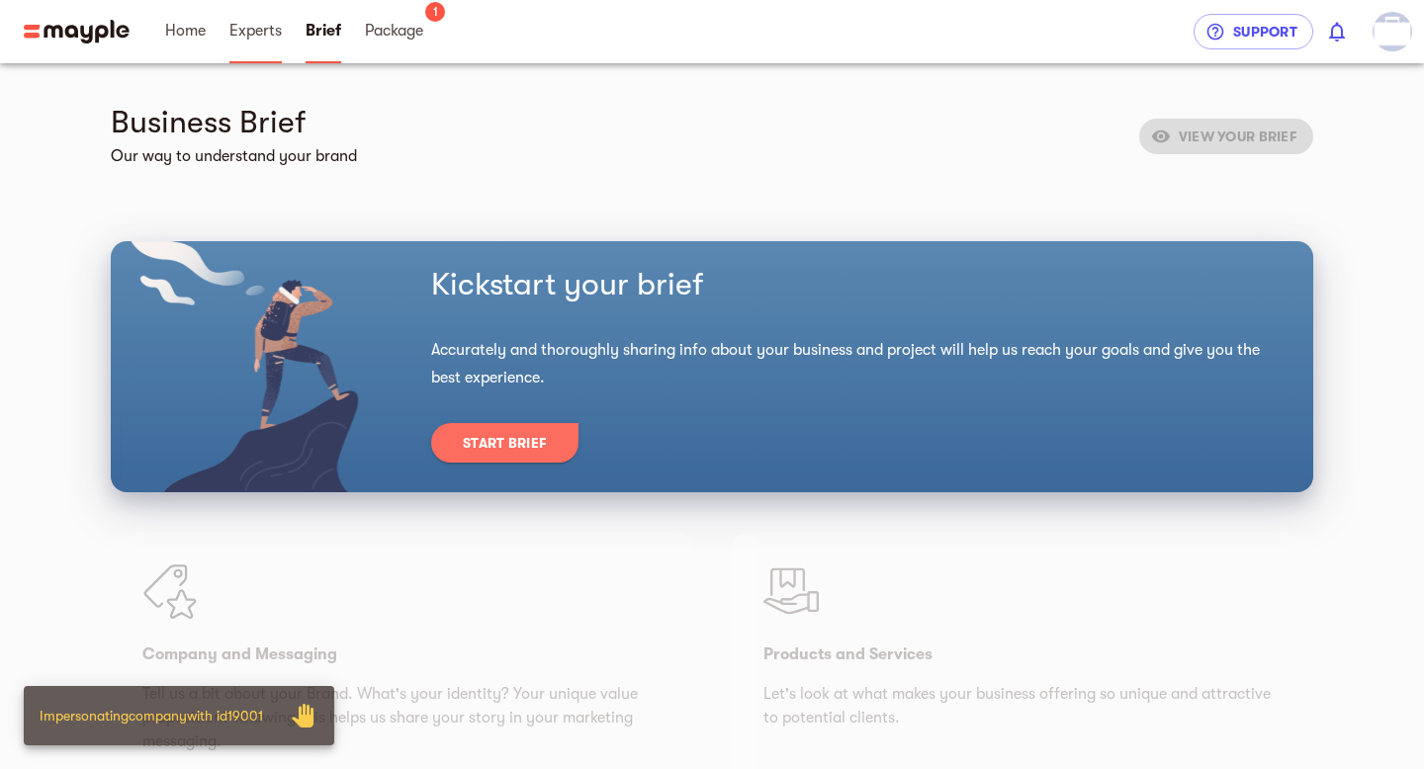
click at [250, 35] on span "Experts" at bounding box center [255, 31] width 52 height 24
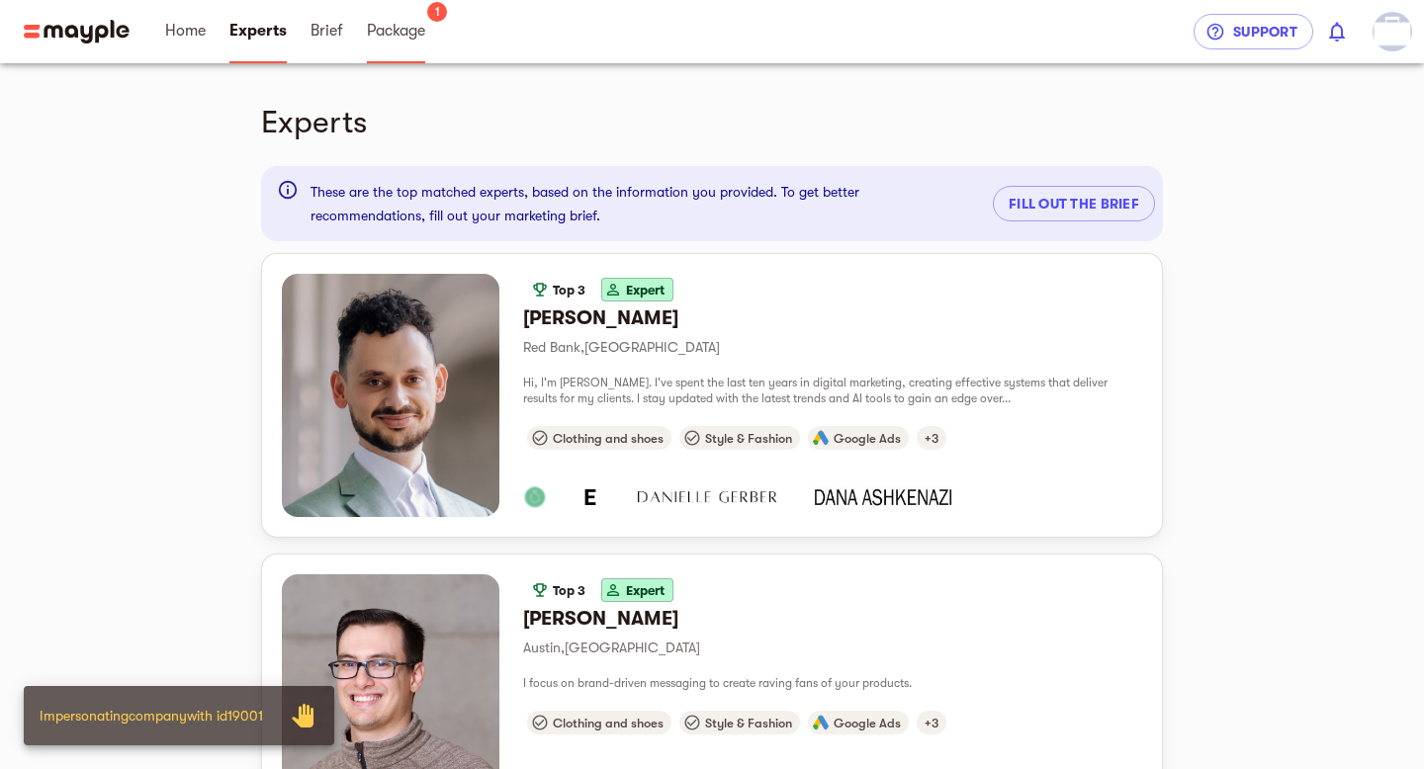
click at [393, 46] on link "Package" at bounding box center [396, 31] width 58 height 63
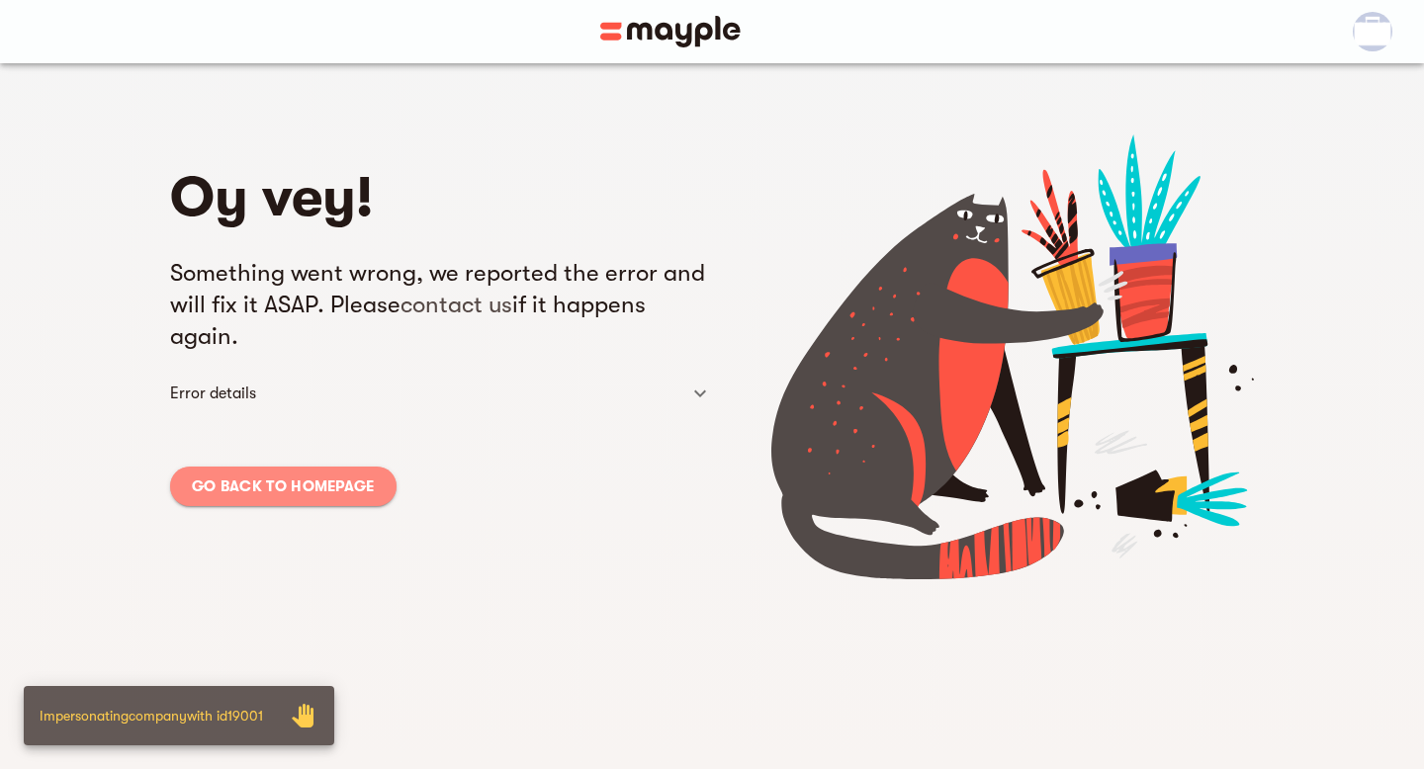
click at [358, 484] on span "Go back to homepage" at bounding box center [283, 487] width 183 height 24
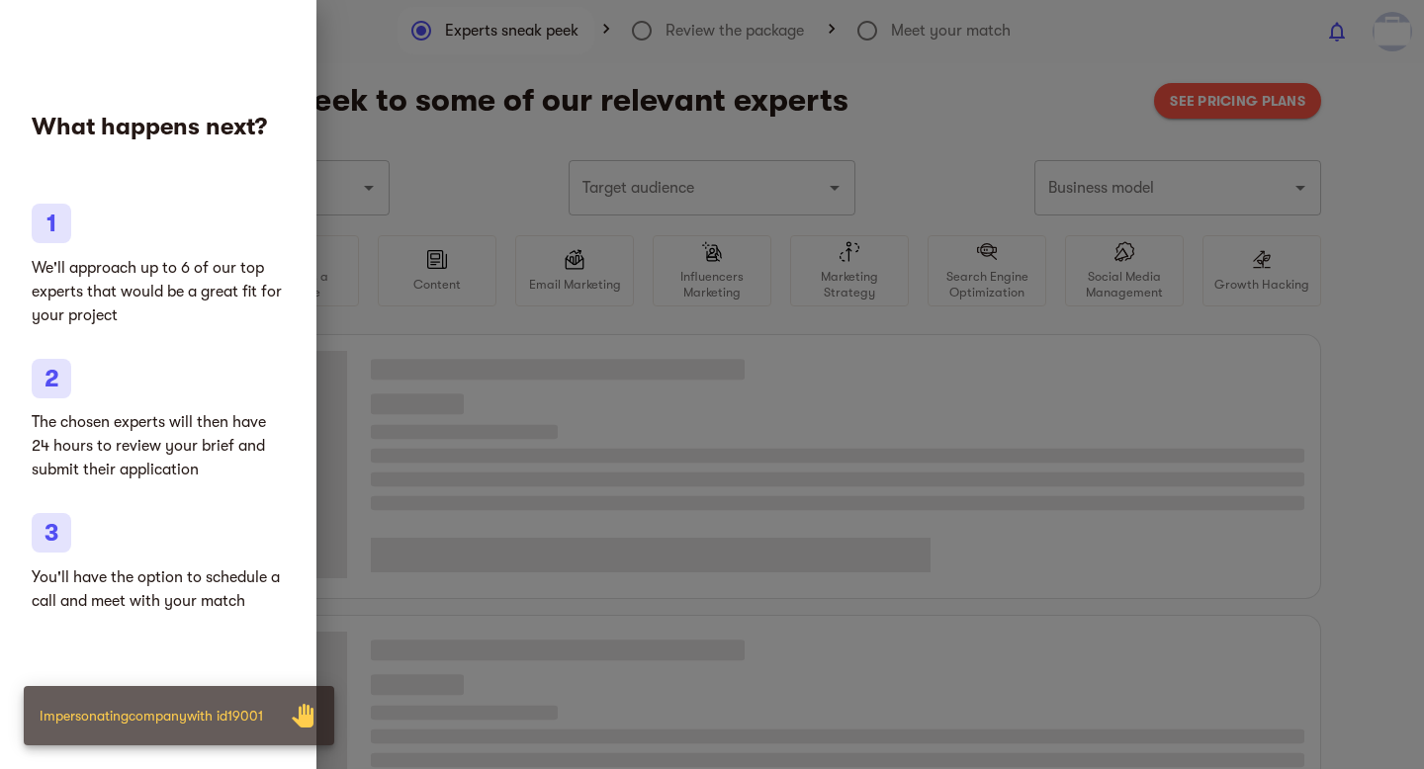
type input "Nutrition & Weight Loss"
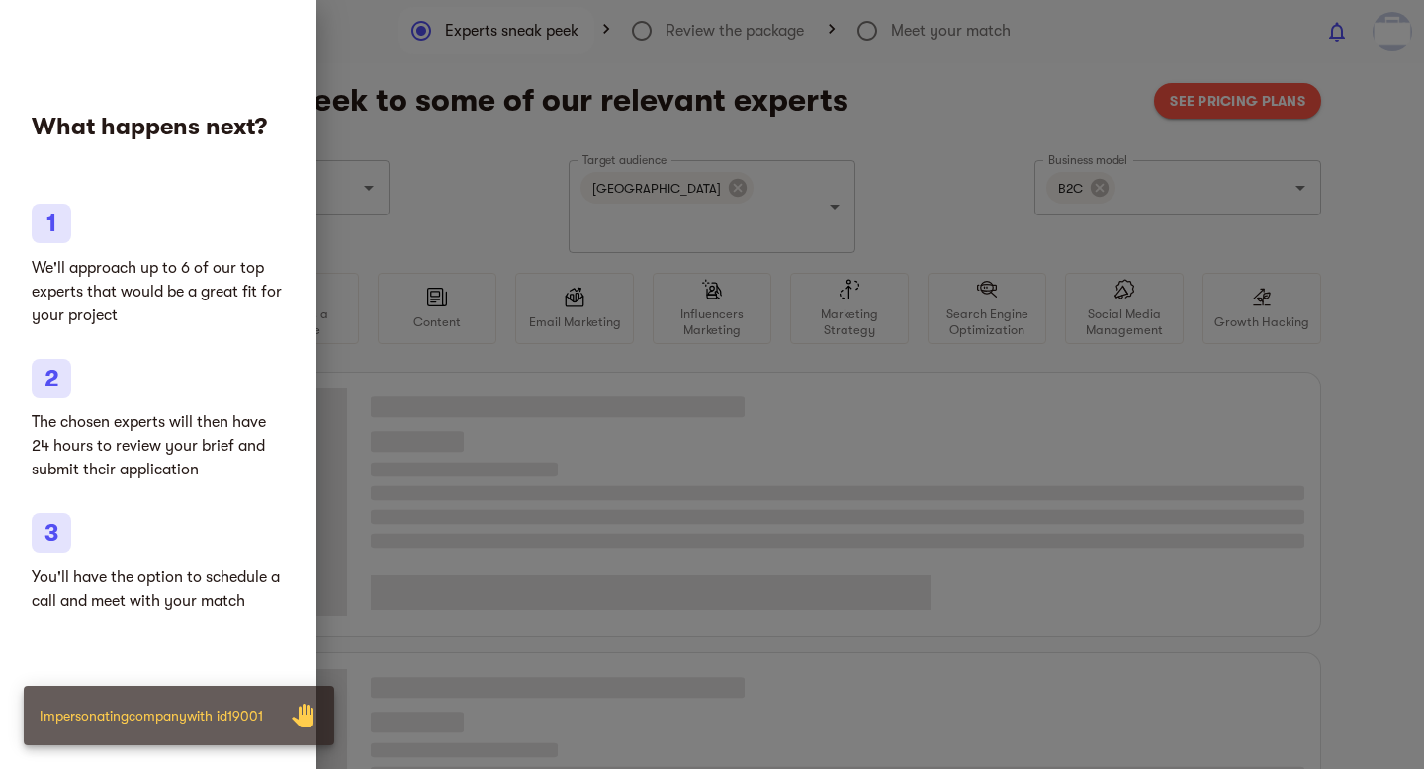
click at [582, 130] on div at bounding box center [712, 384] width 1424 height 769
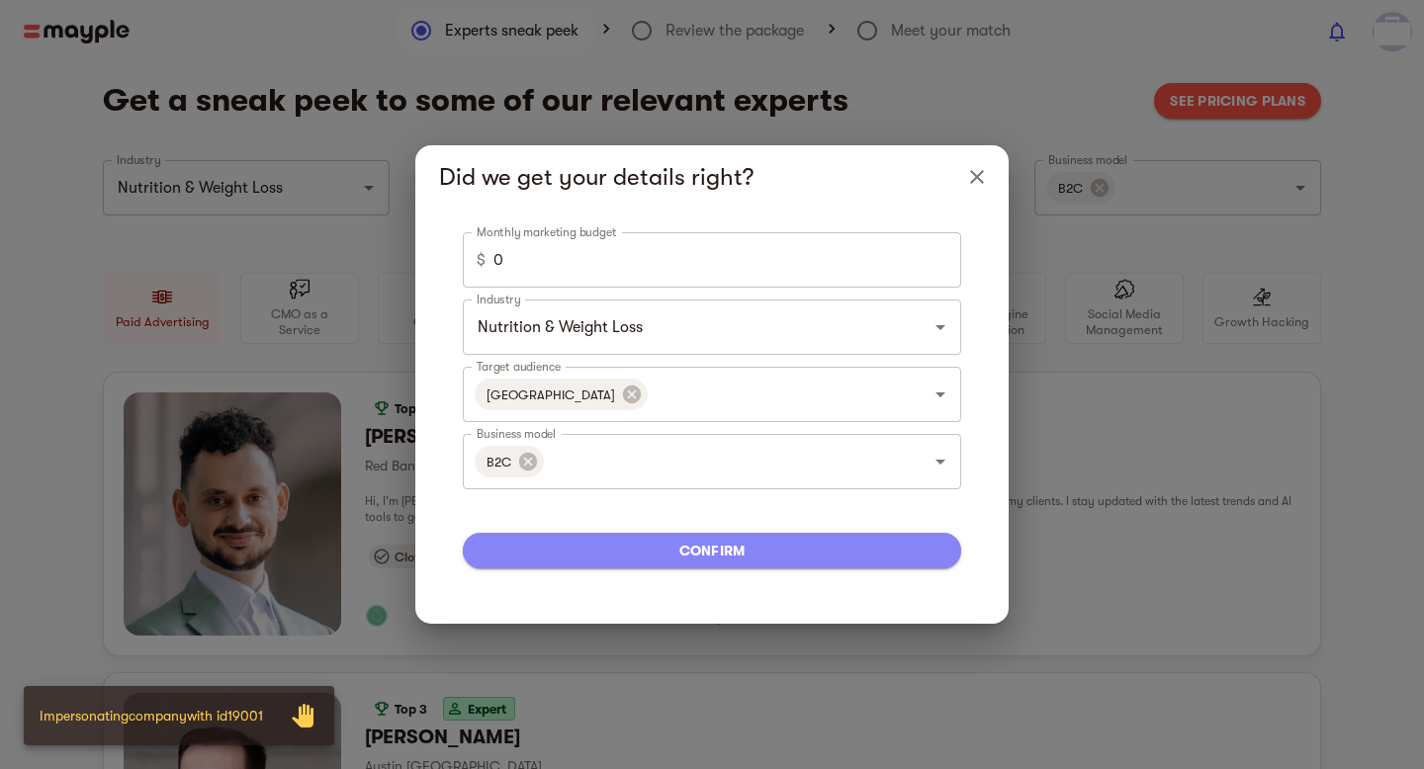
click at [717, 555] on span "confirm" at bounding box center [712, 551] width 467 height 24
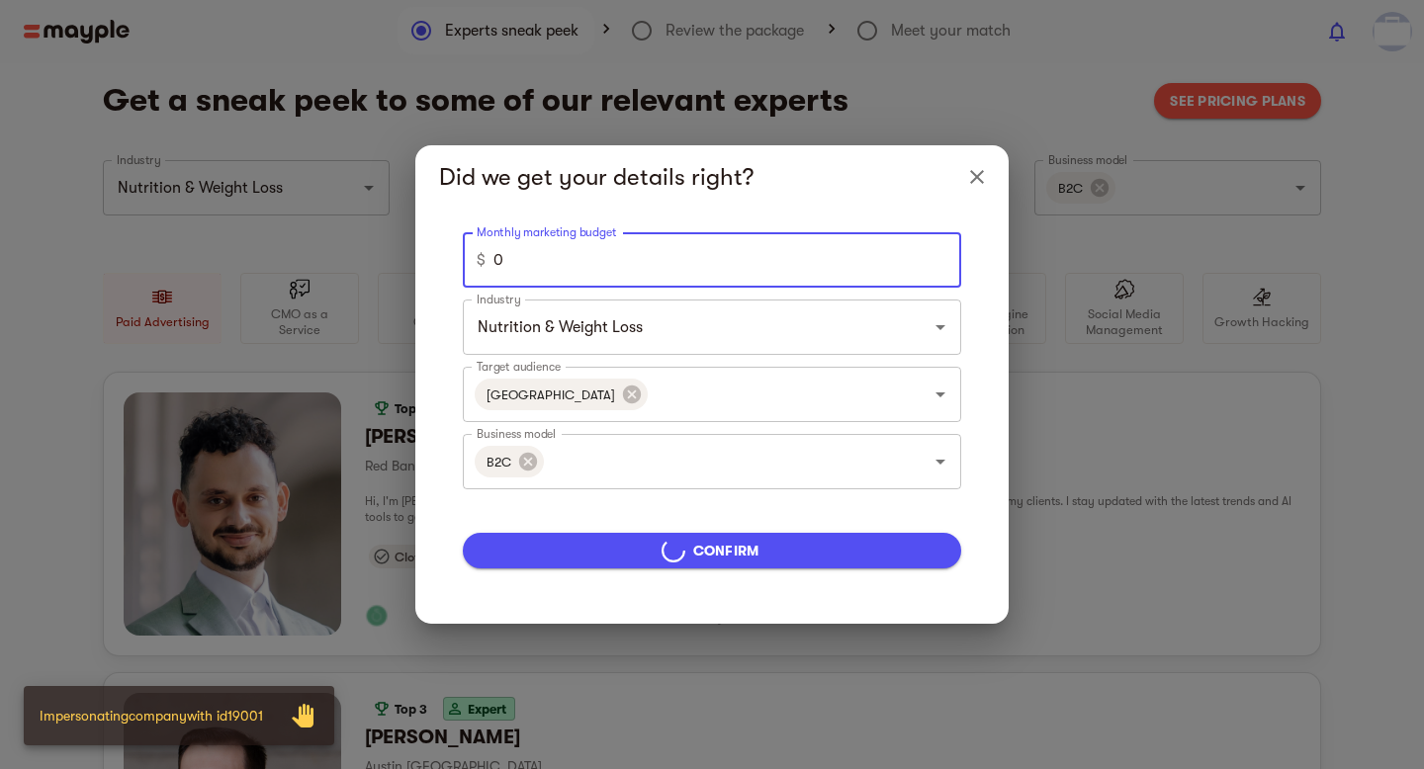
click at [689, 255] on input "0" at bounding box center [727, 259] width 468 height 55
type input "5000"
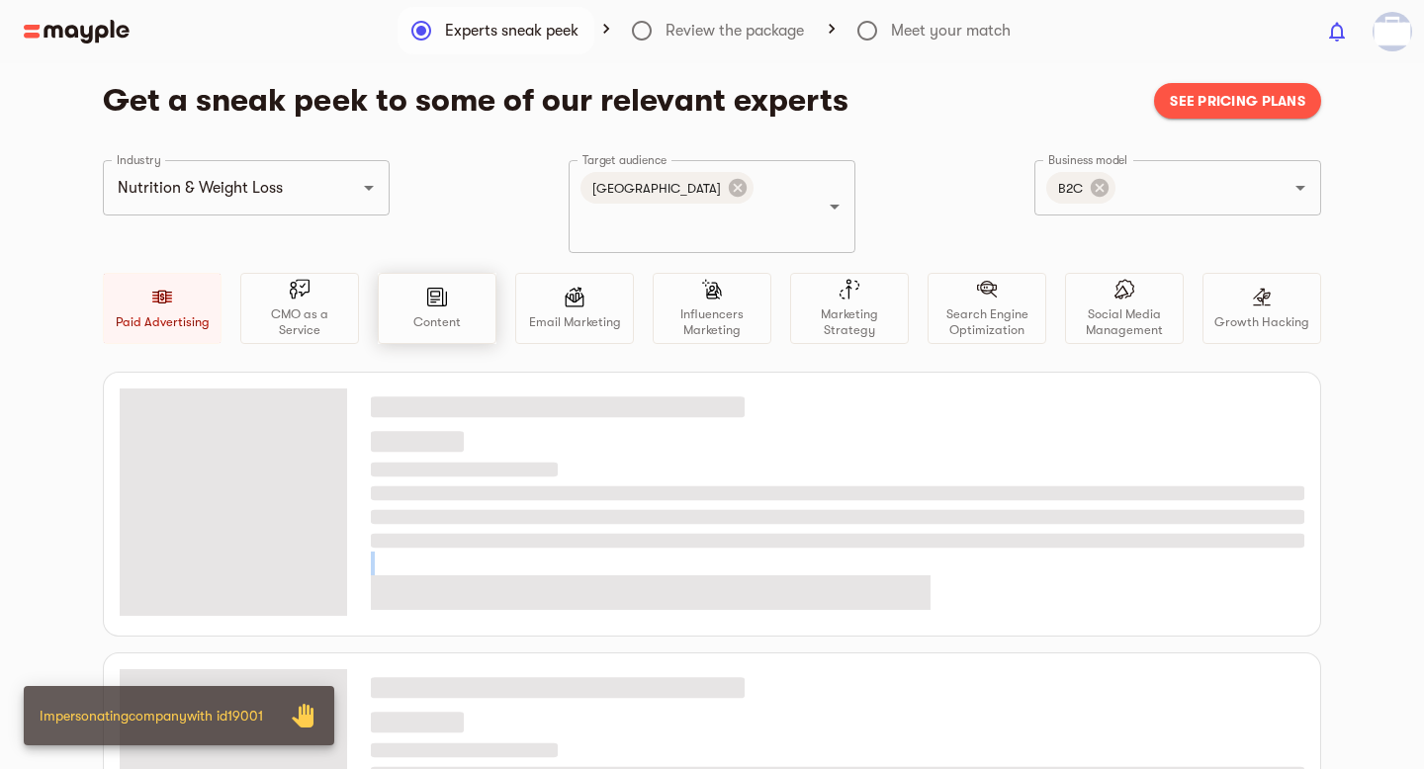
drag, startPoint x: 689, startPoint y: 255, endPoint x: 477, endPoint y: 236, distance: 213.5
click at [1195, 125] on div "Get a sneak peek to some of our relevant experts See pricing plans Industry Nut…" at bounding box center [712, 640] width 1266 height 1118
click at [1207, 110] on span "See pricing plans" at bounding box center [1237, 101] width 135 height 24
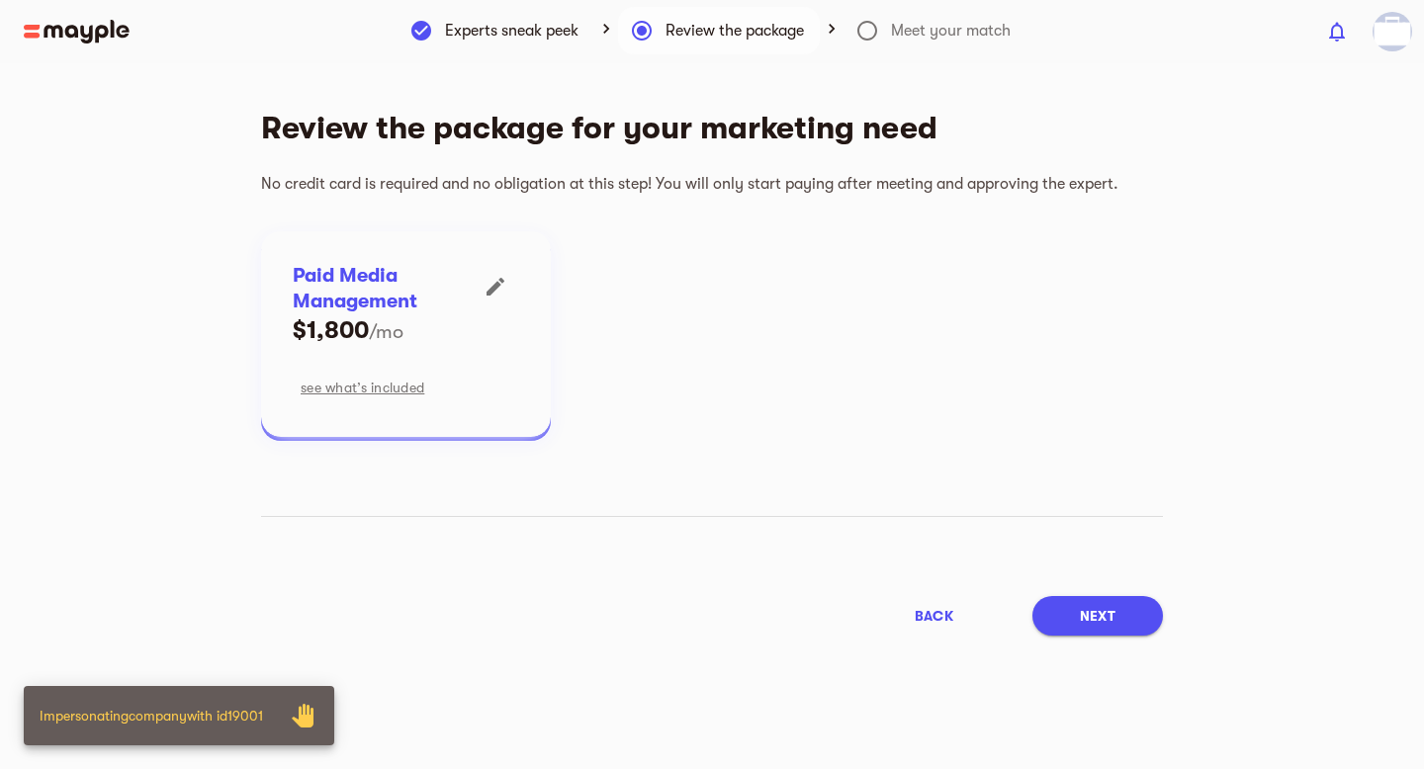
click at [1124, 601] on button "Next" at bounding box center [1097, 616] width 131 height 40
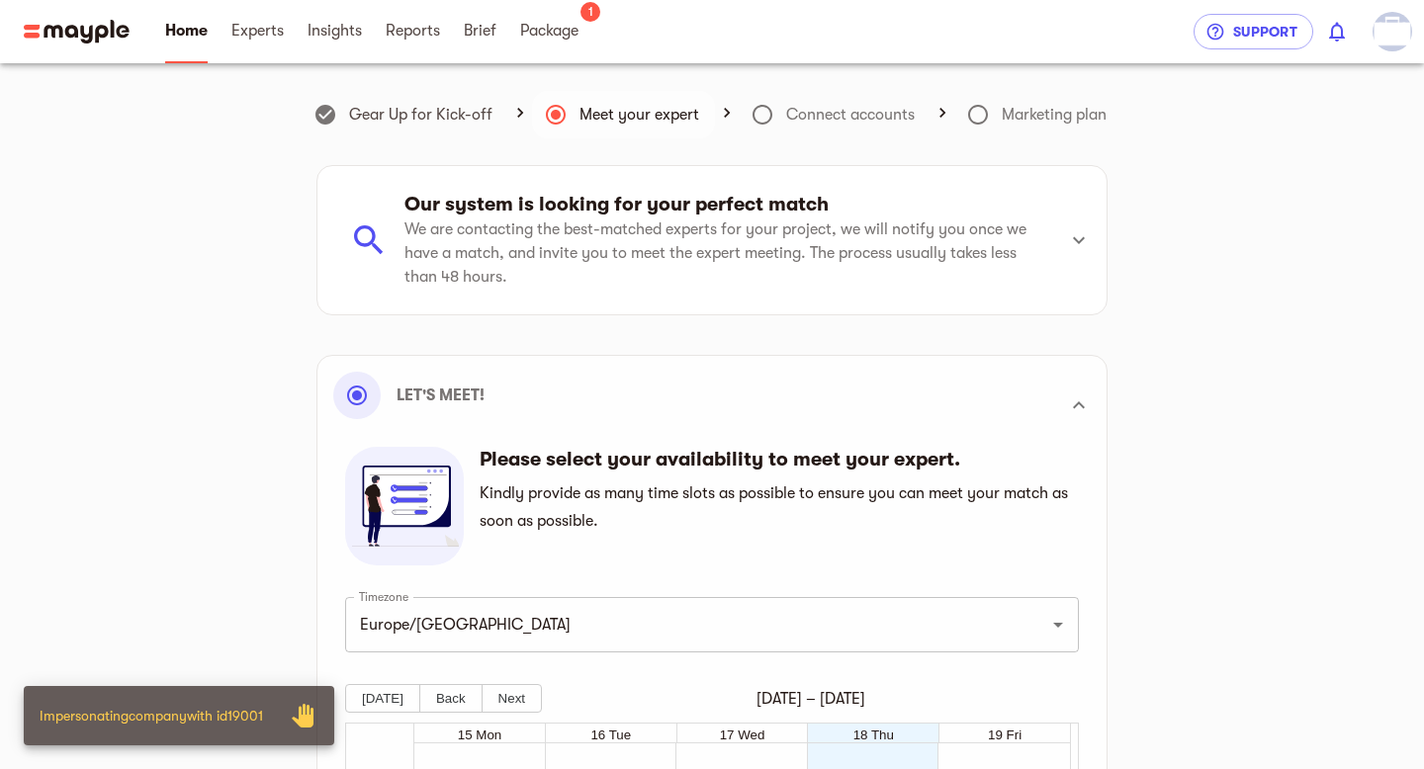
scroll to position [562, 0]
click at [534, 49] on link "Package" at bounding box center [549, 31] width 58 height 63
